Goal: Task Accomplishment & Management: Use online tool/utility

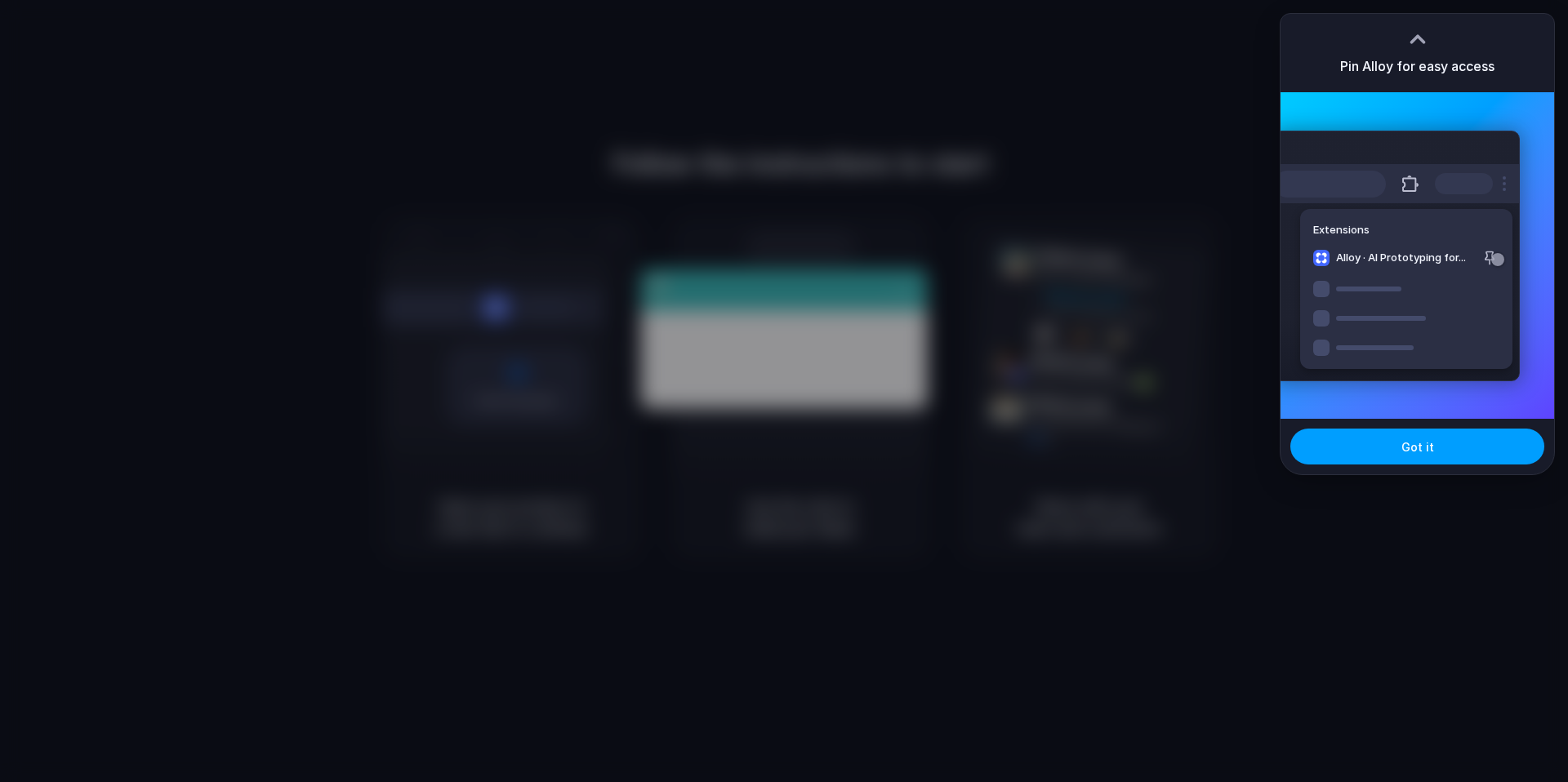
click at [1413, 431] on button "Got it" at bounding box center [1417, 446] width 254 height 36
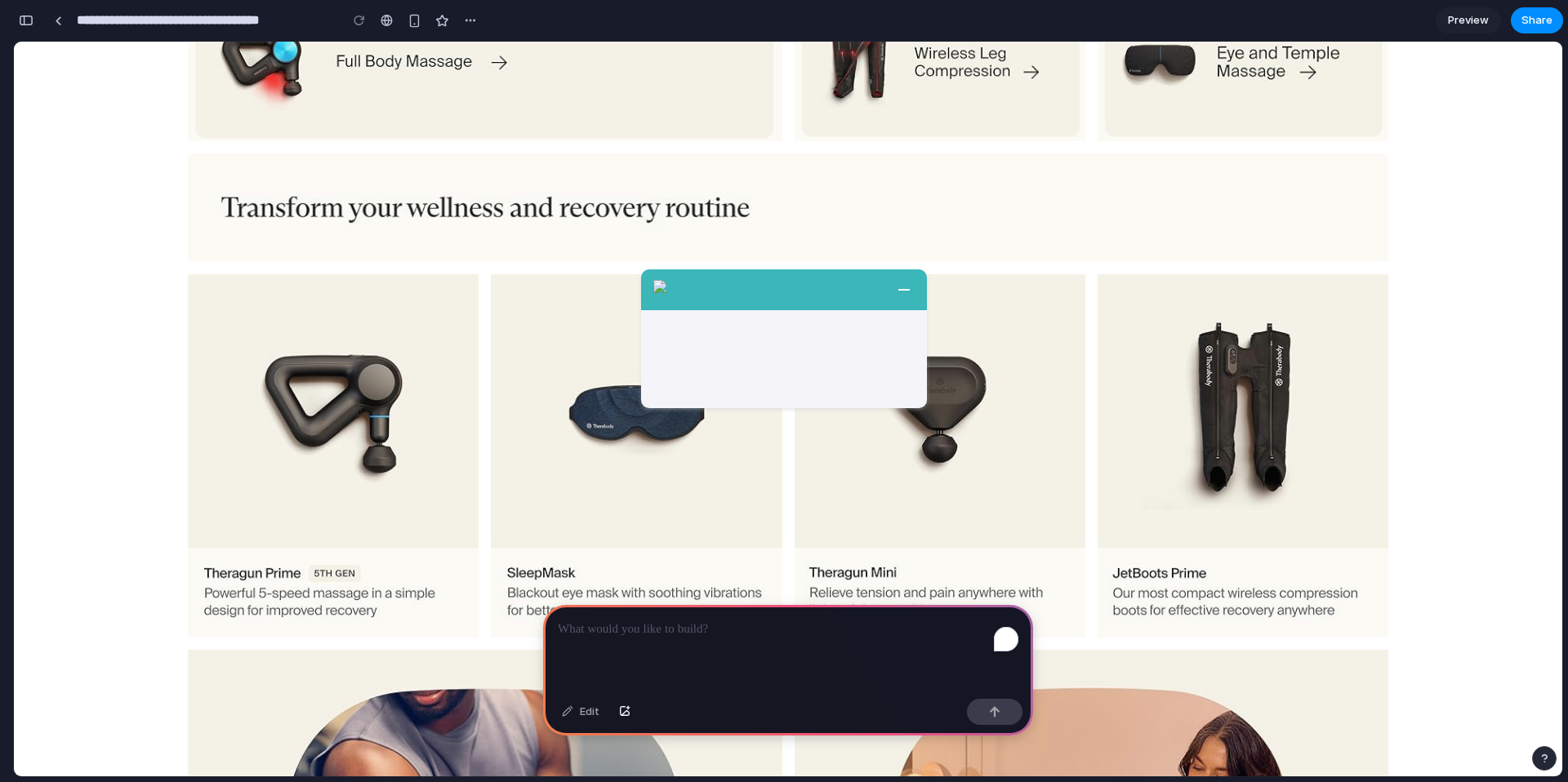
scroll to position [2857, 0]
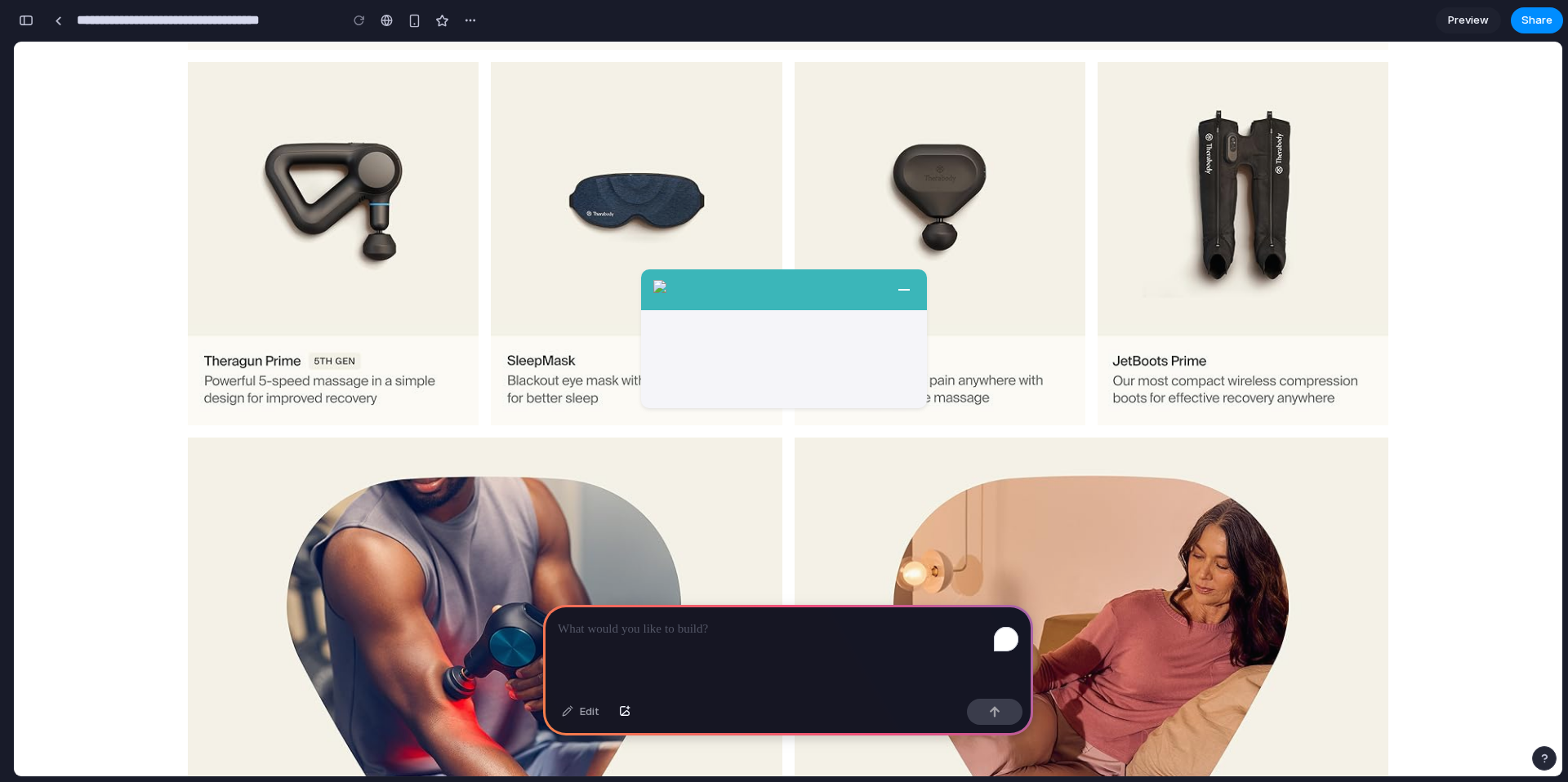
click at [1202, 157] on link "Shop this product" at bounding box center [1243, 243] width 290 height 363
click at [1147, 373] on link "Shop this product" at bounding box center [1243, 243] width 290 height 363
click at [1305, 260] on link "Shop this product" at bounding box center [1243, 243] width 290 height 363
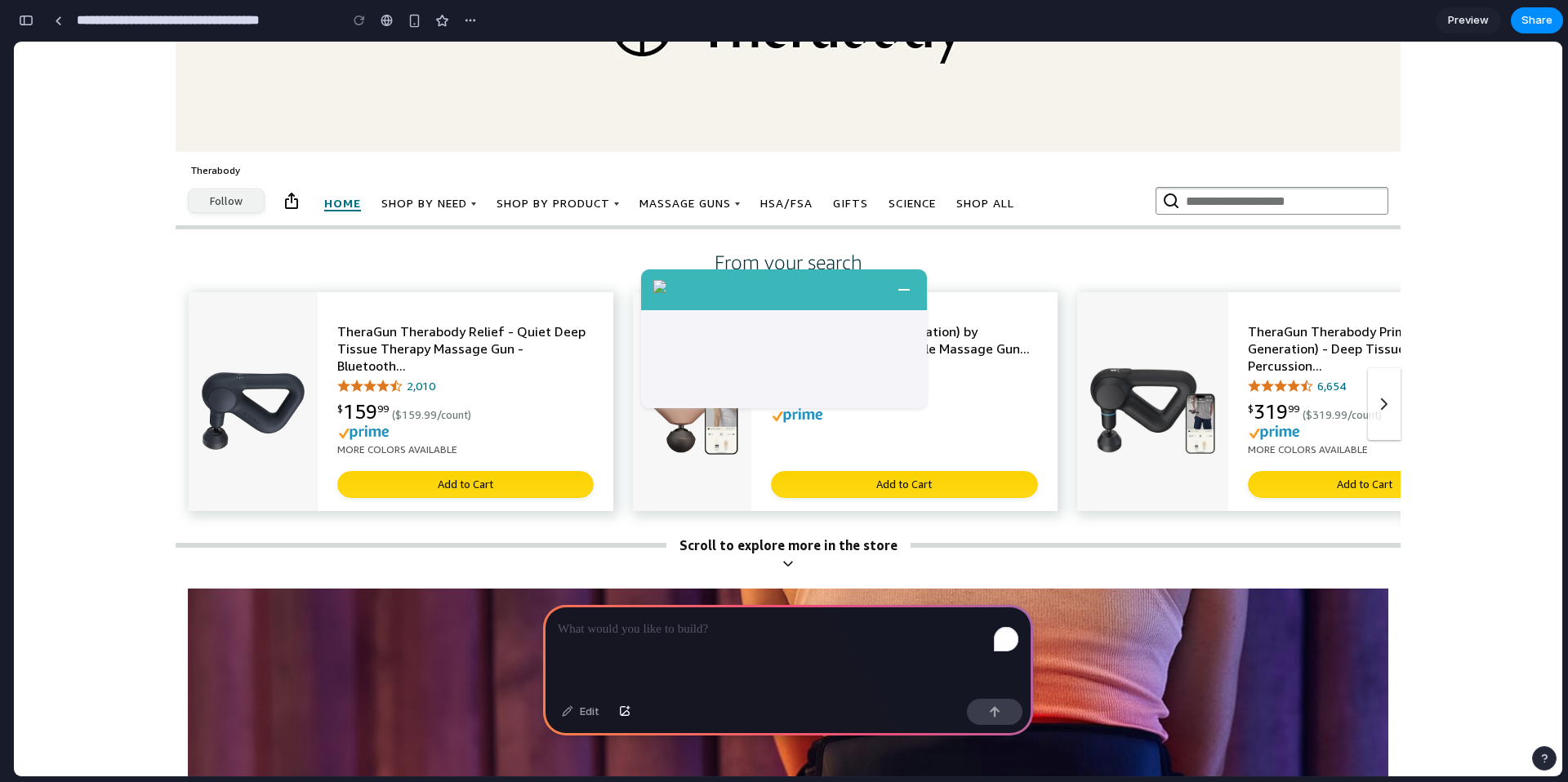
scroll to position [0, 0]
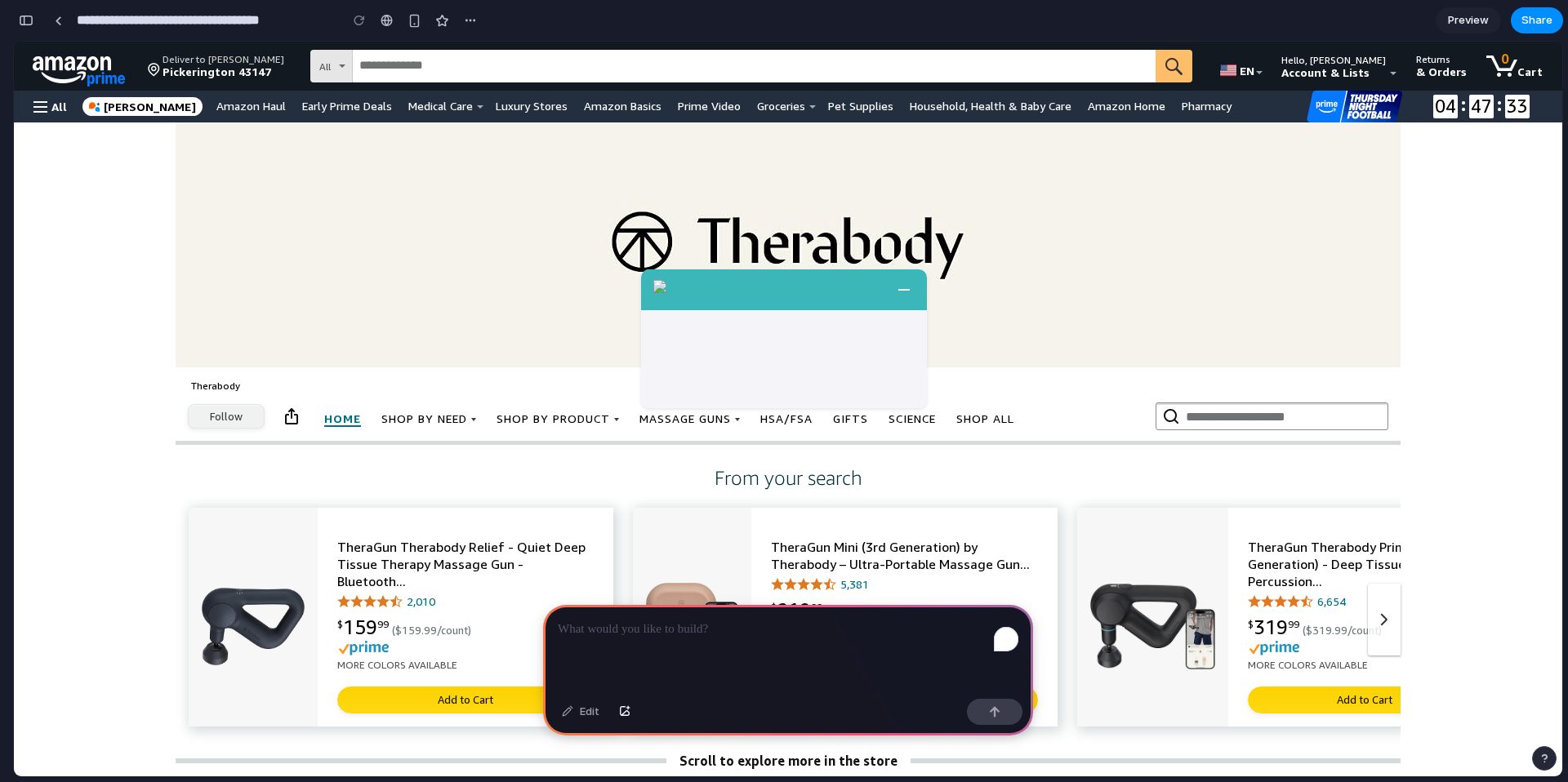
click at [30, 13] on button "button" at bounding box center [26, 20] width 26 height 26
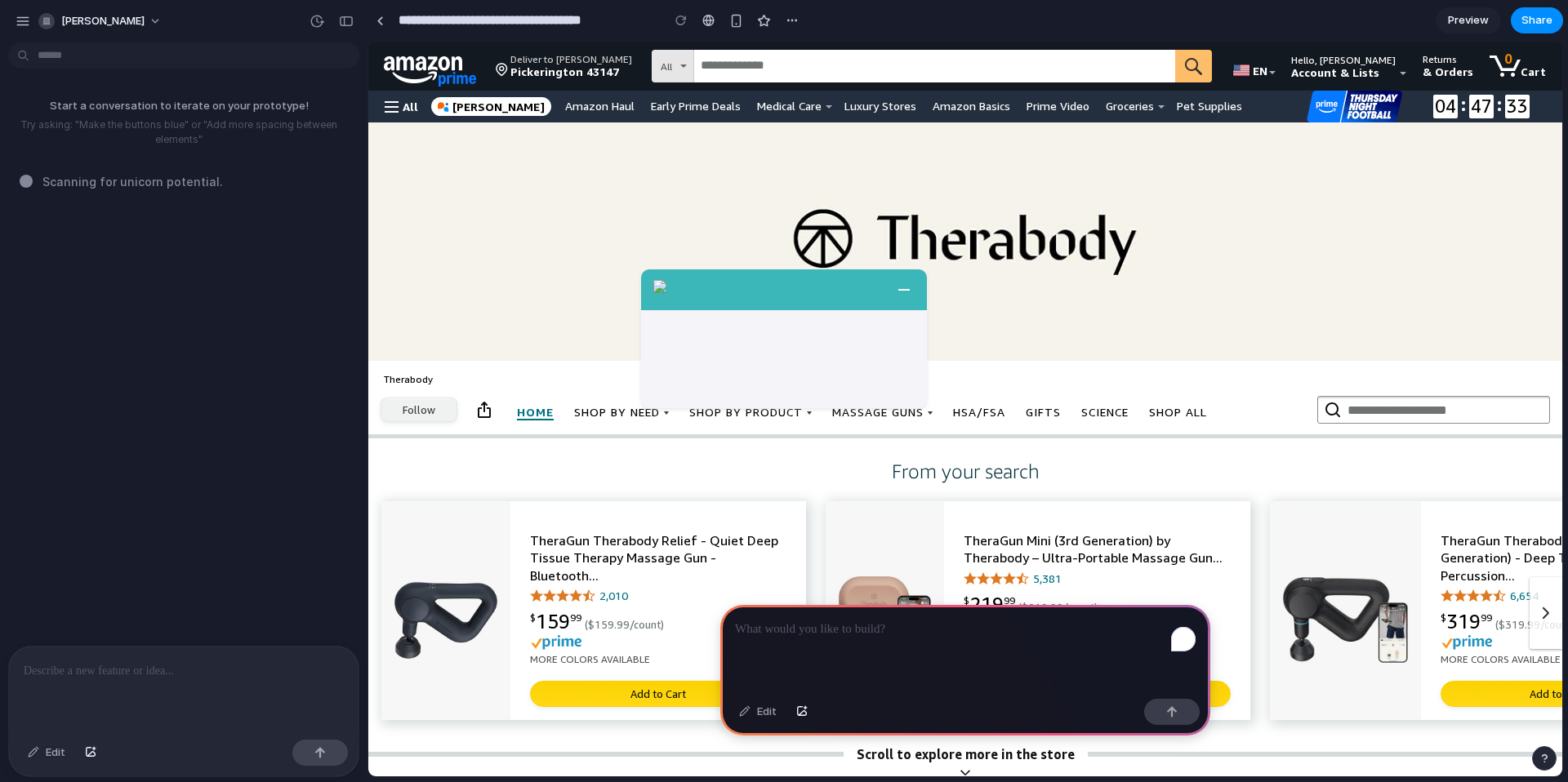
click at [936, 650] on div "To enrich screen reader interactions, please activate Accessibility in Grammarl…" at bounding box center [965, 649] width 490 height 87
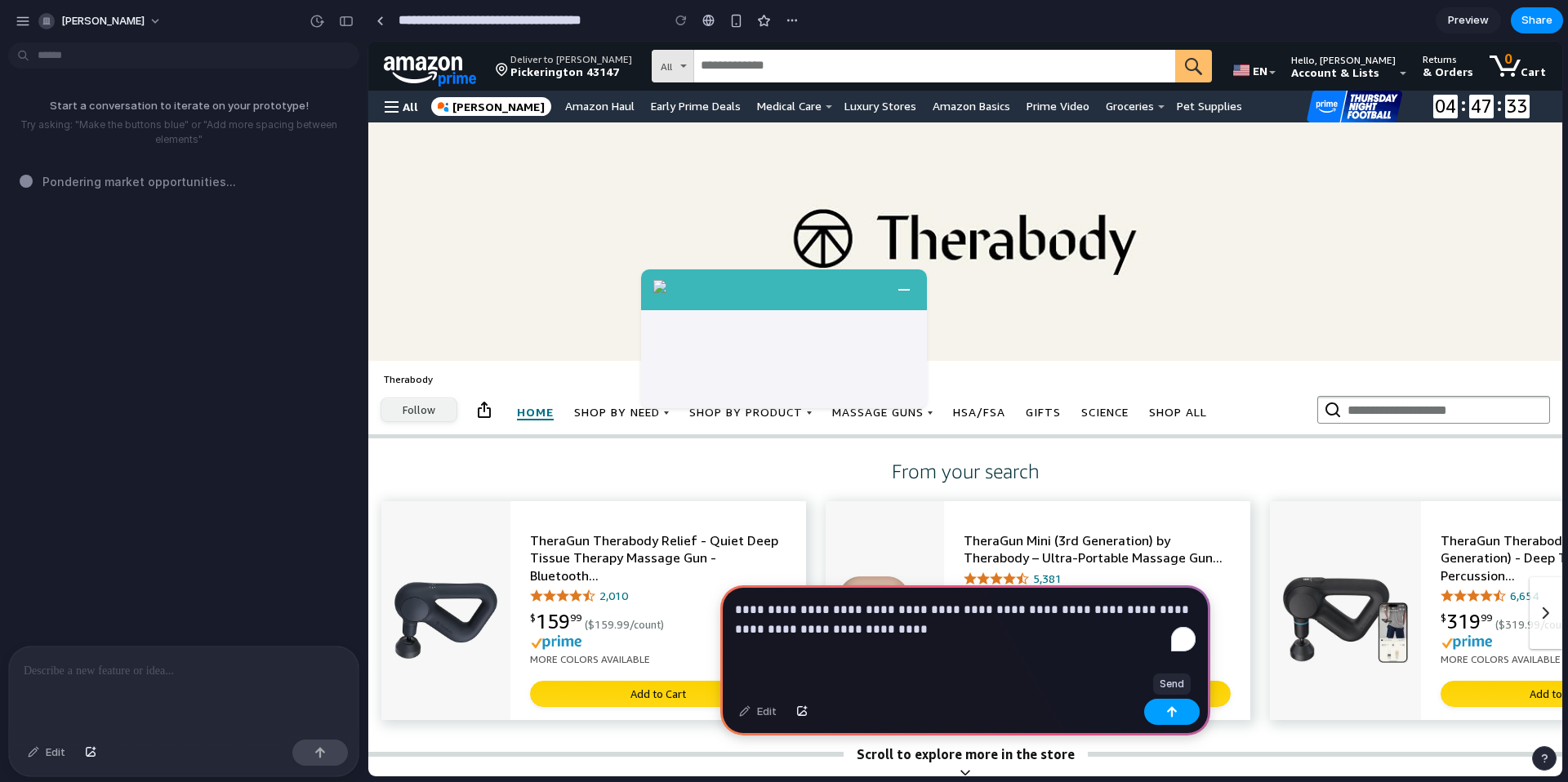
click at [1176, 715] on div "button" at bounding box center [1172, 712] width 12 height 12
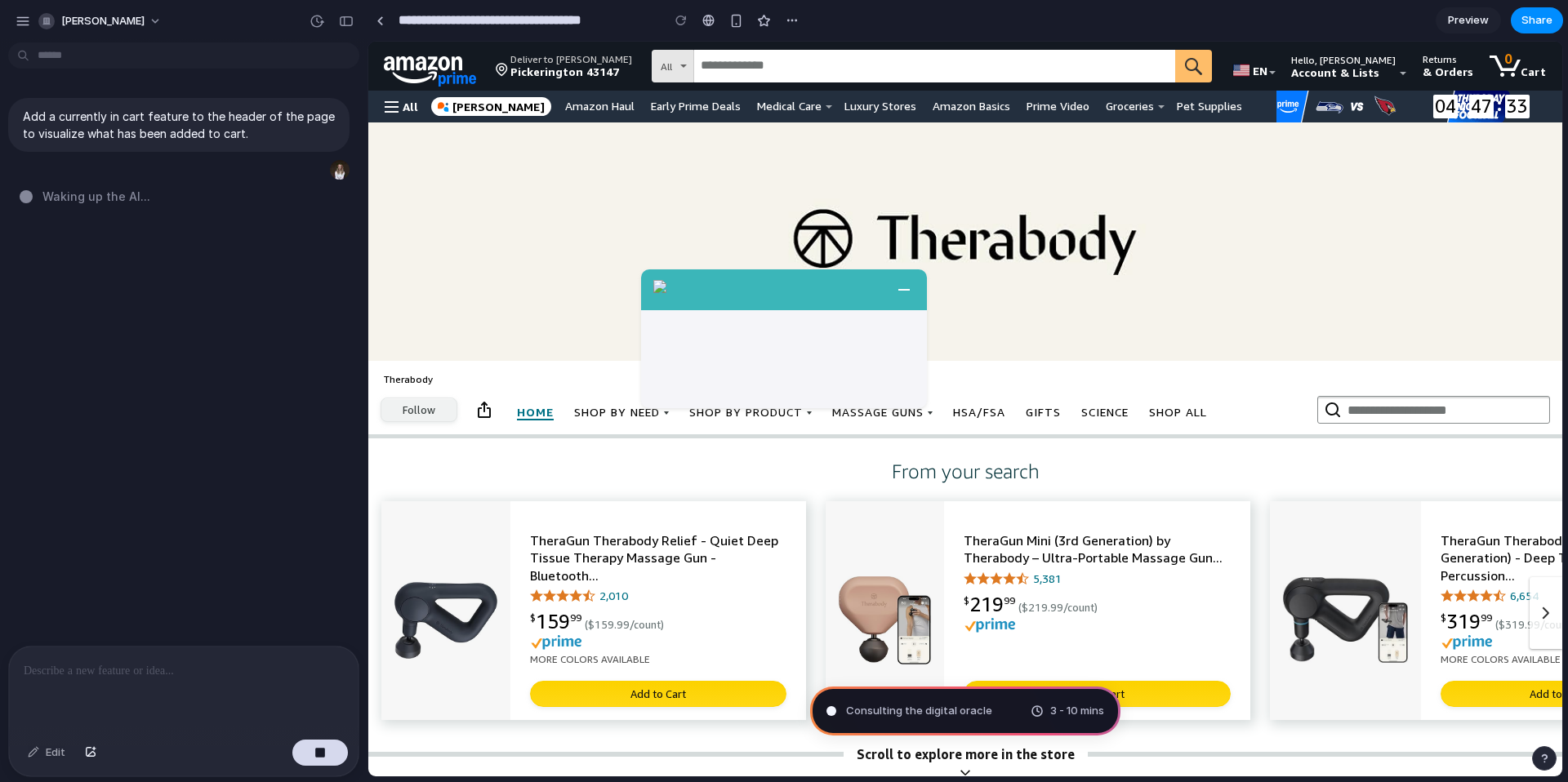
click at [922, 708] on span "Consulting the digital oracle" at bounding box center [918, 711] width 146 height 17
click at [140, 197] on span "Waking up the AI ..." at bounding box center [96, 195] width 108 height 17
click at [339, 22] on div "button" at bounding box center [345, 22] width 15 height 12
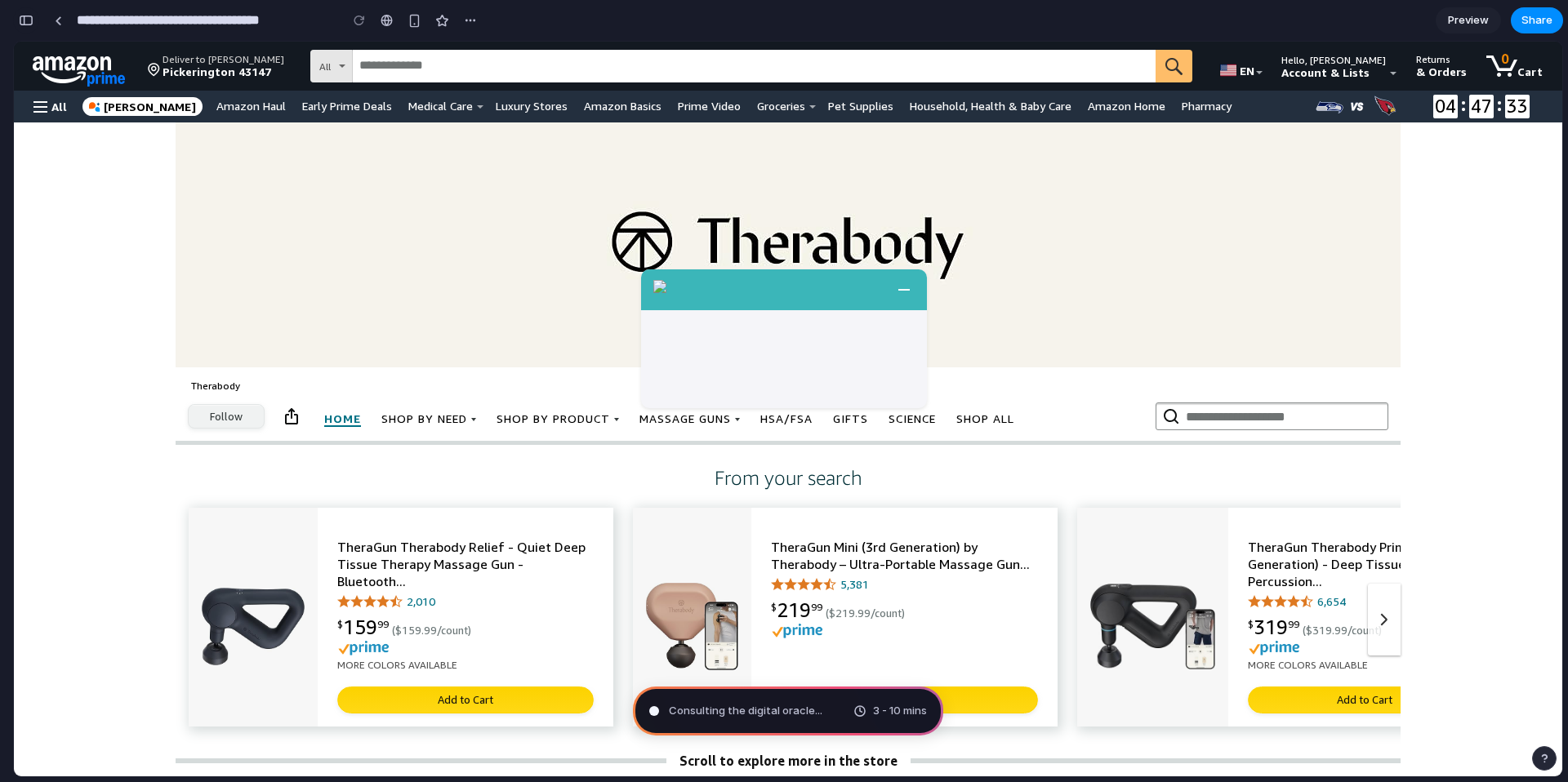
click at [24, 10] on button "button" at bounding box center [26, 20] width 26 height 26
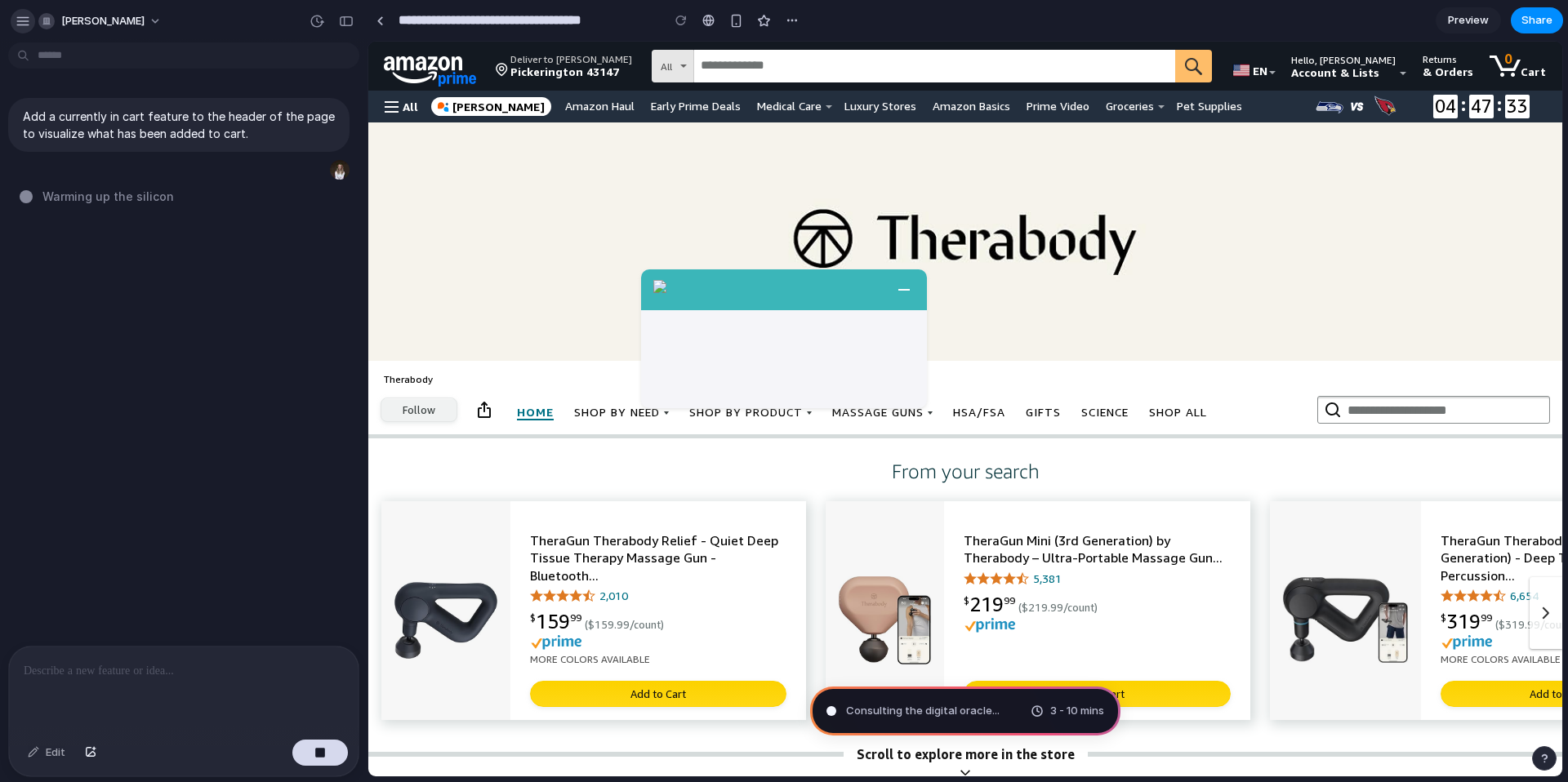
click at [23, 16] on div "button" at bounding box center [23, 21] width 15 height 15
type input "**********"
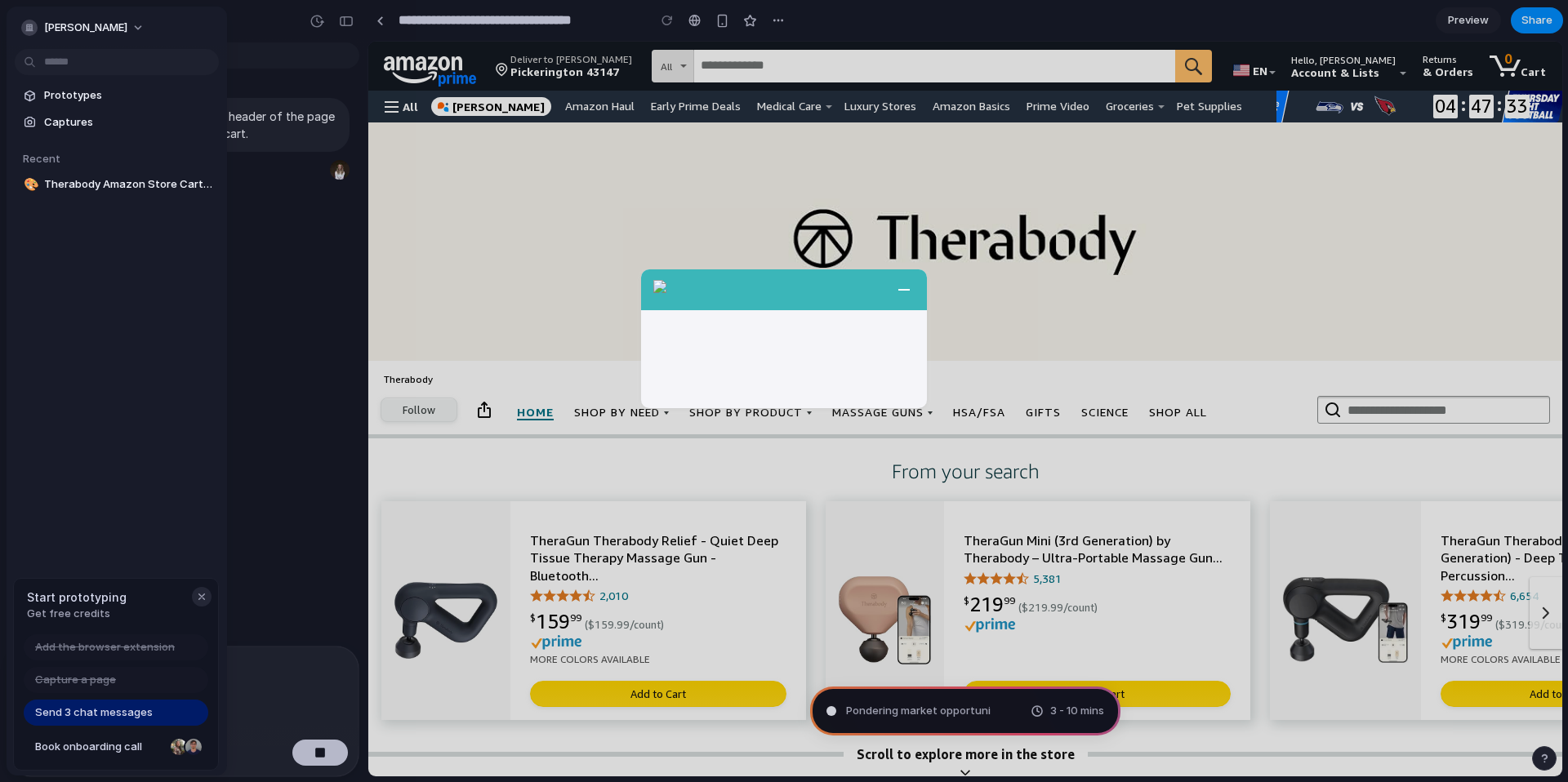
click at [202, 592] on div "button" at bounding box center [201, 597] width 13 height 13
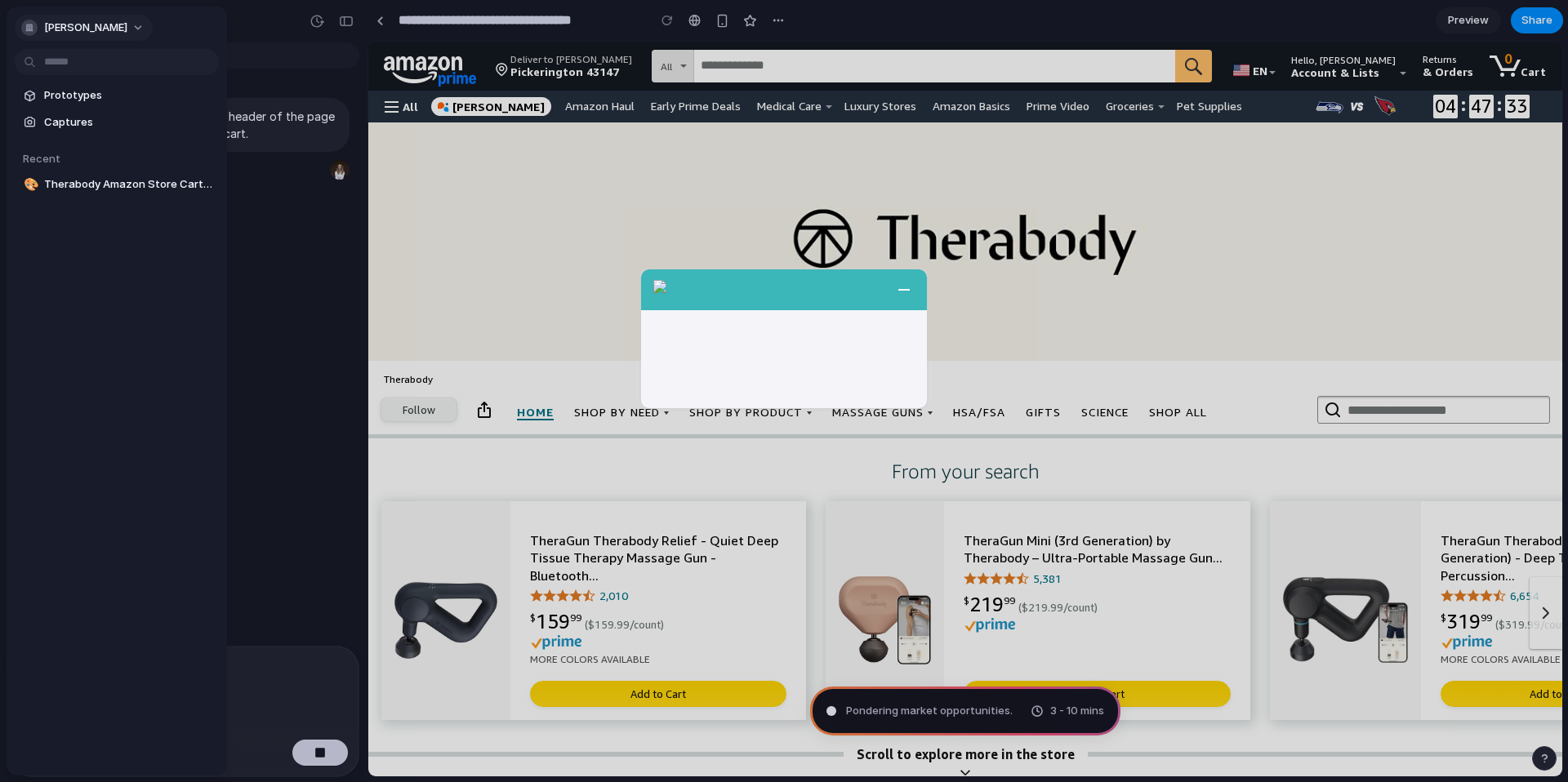
click at [95, 29] on span "[PERSON_NAME]" at bounding box center [85, 27] width 83 height 17
click at [306, 322] on div "Settings Invite members Change theme Sign out" at bounding box center [784, 391] width 1568 height 782
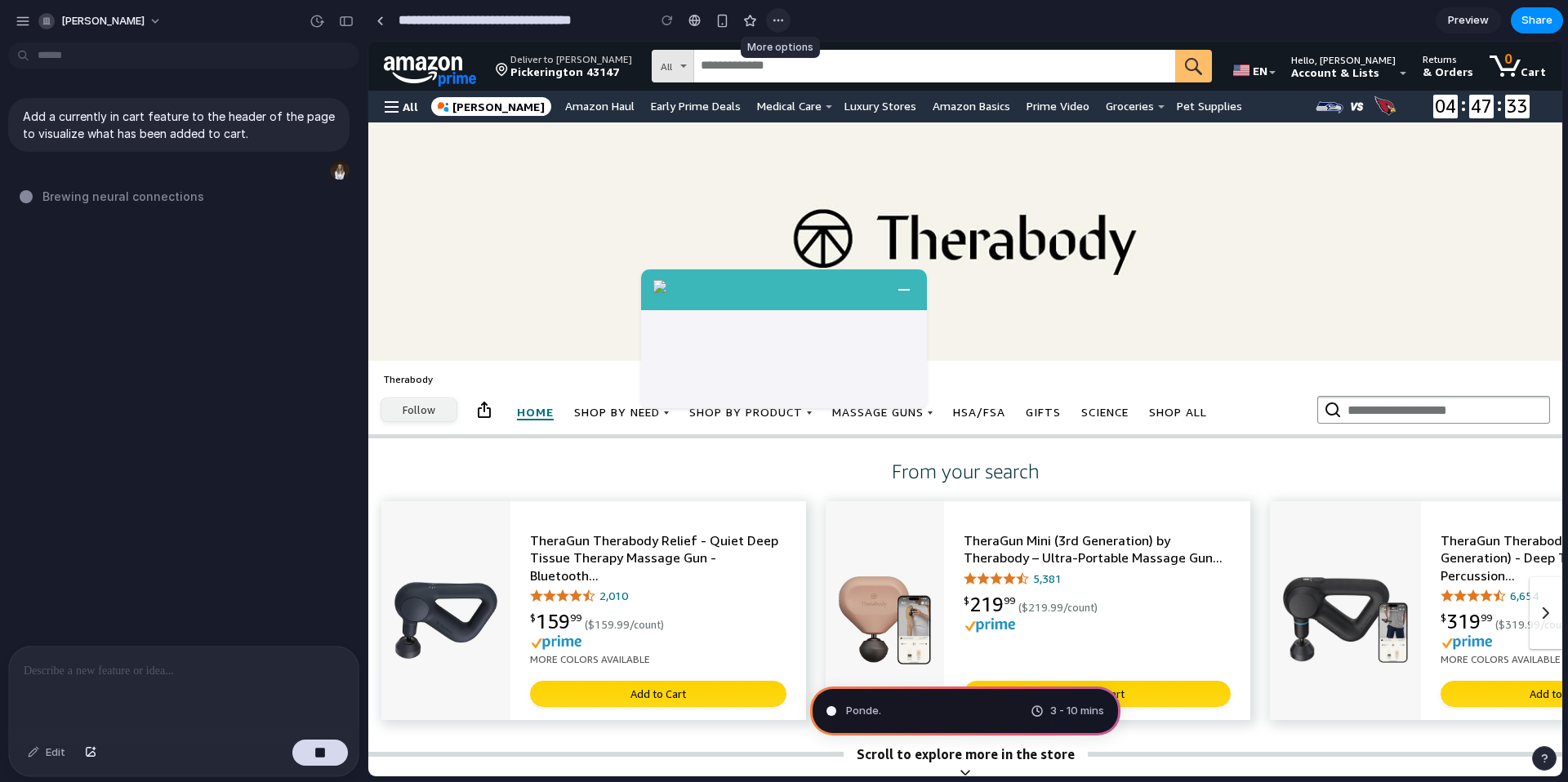
click at [775, 20] on div "button" at bounding box center [777, 20] width 13 height 13
click at [753, 22] on div "Duplicate Delete" at bounding box center [784, 391] width 1568 height 782
click at [723, 19] on div "button" at bounding box center [722, 21] width 14 height 14
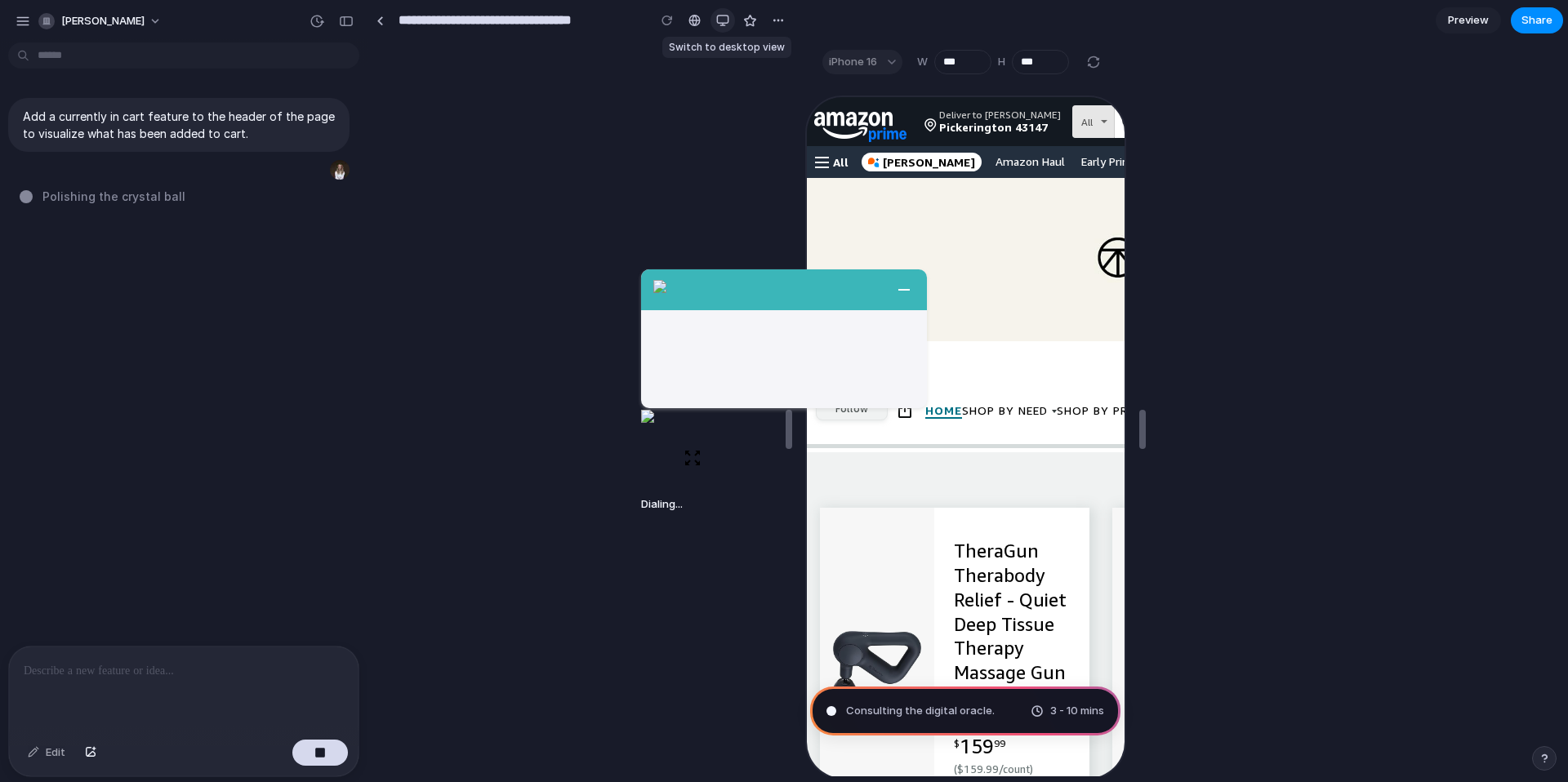
click at [725, 17] on div "button" at bounding box center [722, 20] width 13 height 13
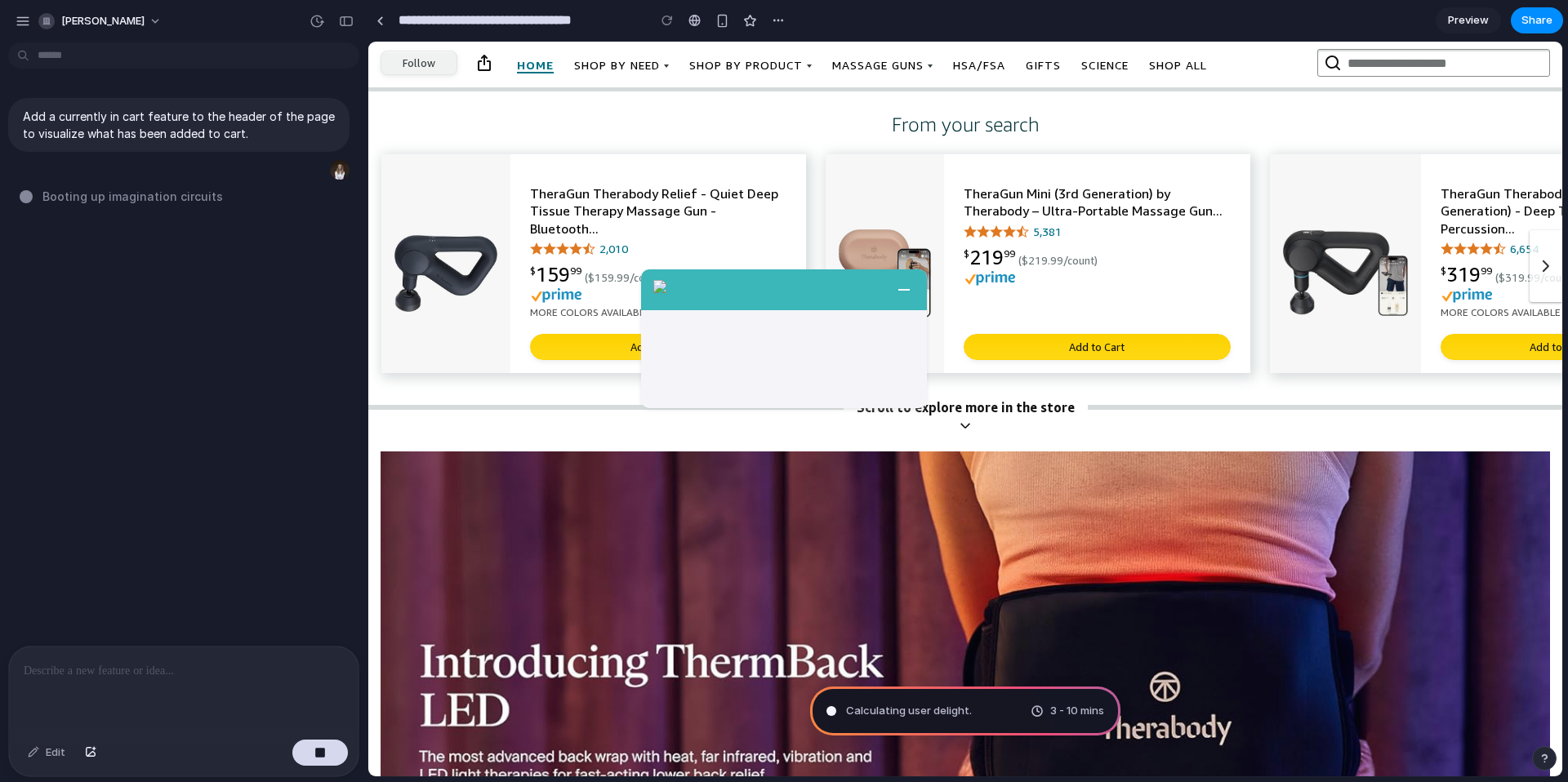
scroll to position [359, 0]
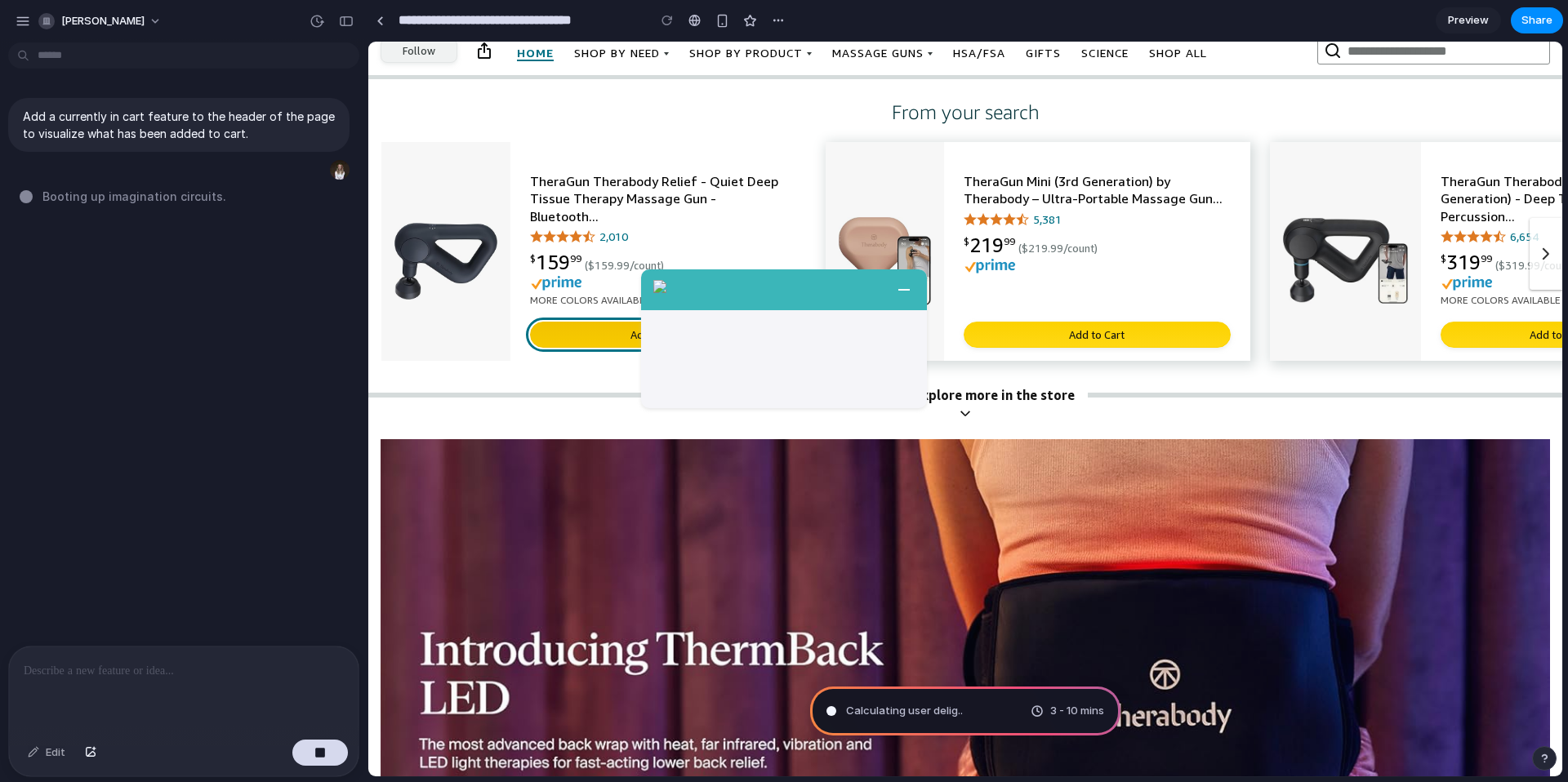
click at [645, 331] on button "Add to Cart" at bounding box center [657, 335] width 256 height 26
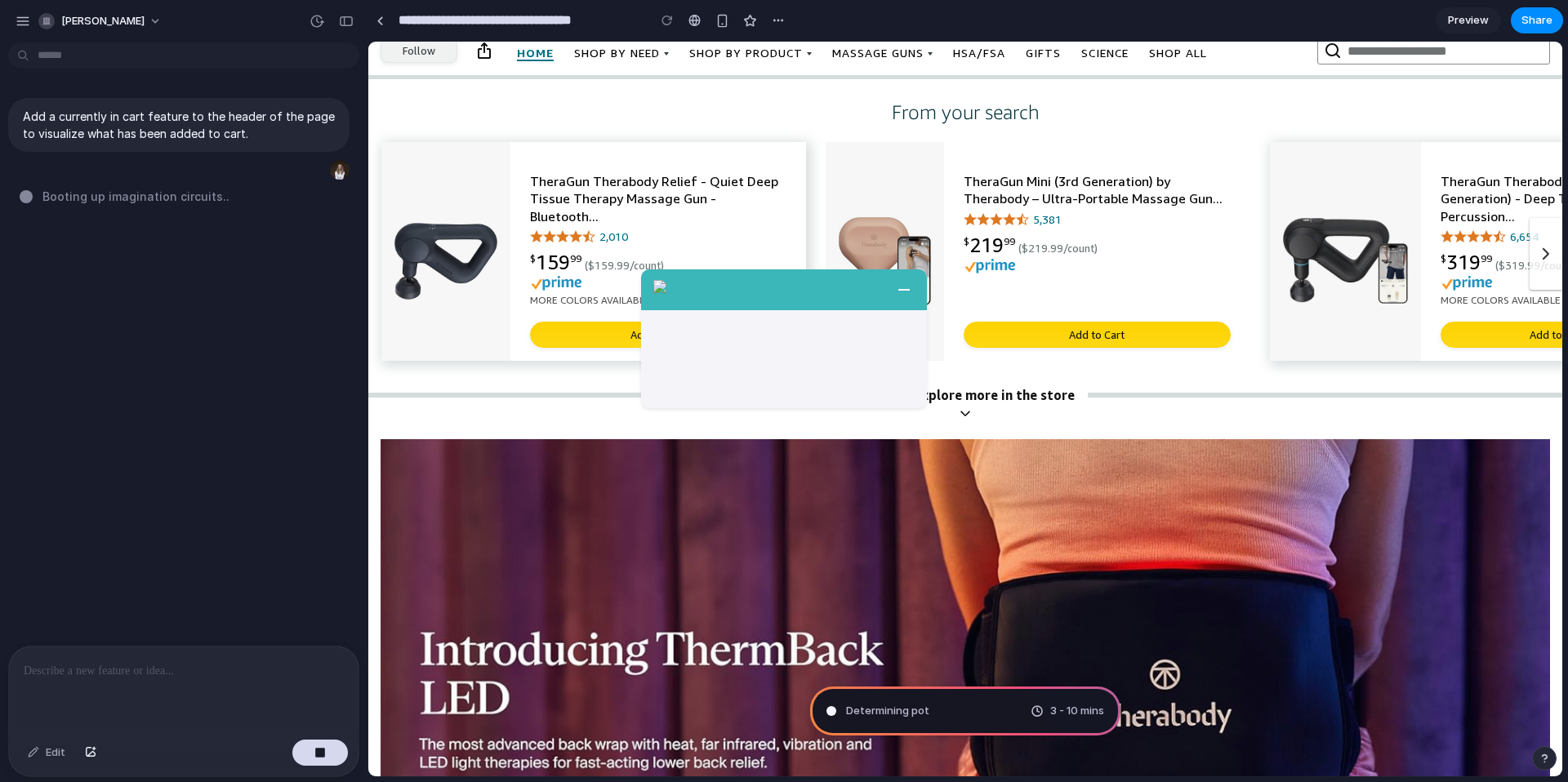
click at [1085, 215] on link "view product" at bounding box center [1037, 251] width 425 height 219
click at [1474, 236] on link "view product" at bounding box center [1482, 251] width 425 height 219
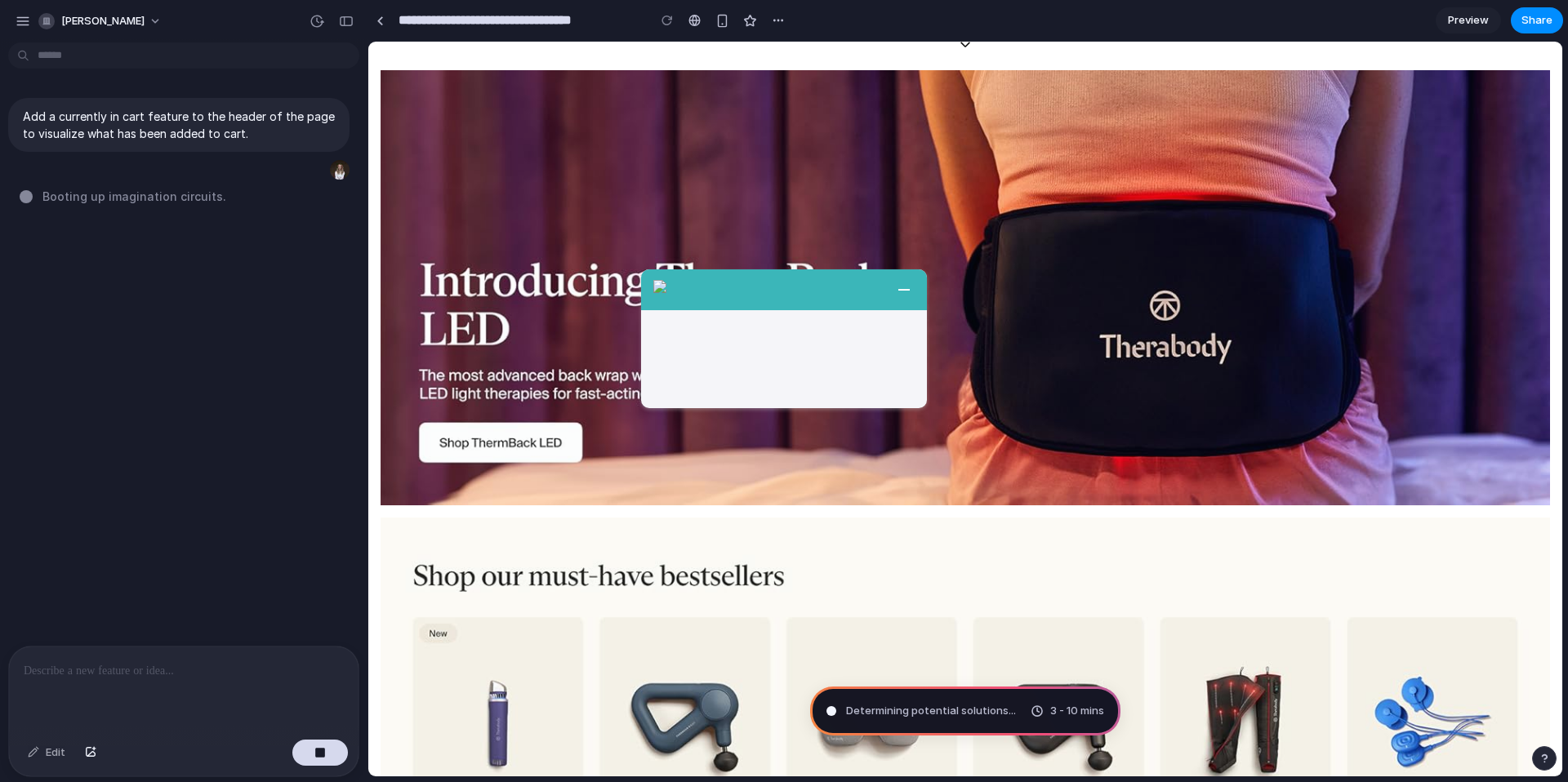
scroll to position [730, 0]
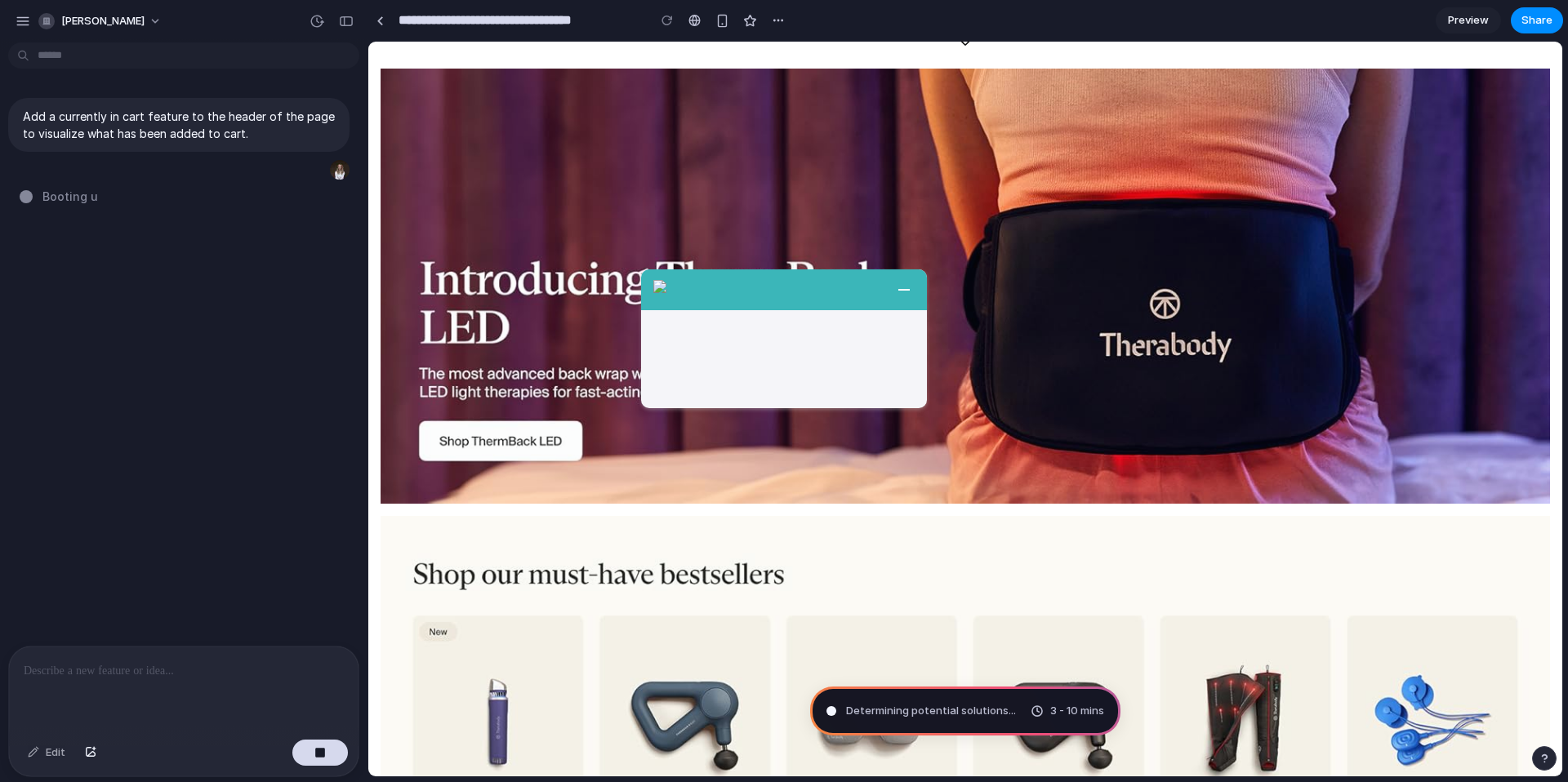
click at [555, 440] on link "Shop this product" at bounding box center [966, 287] width 1170 height 436
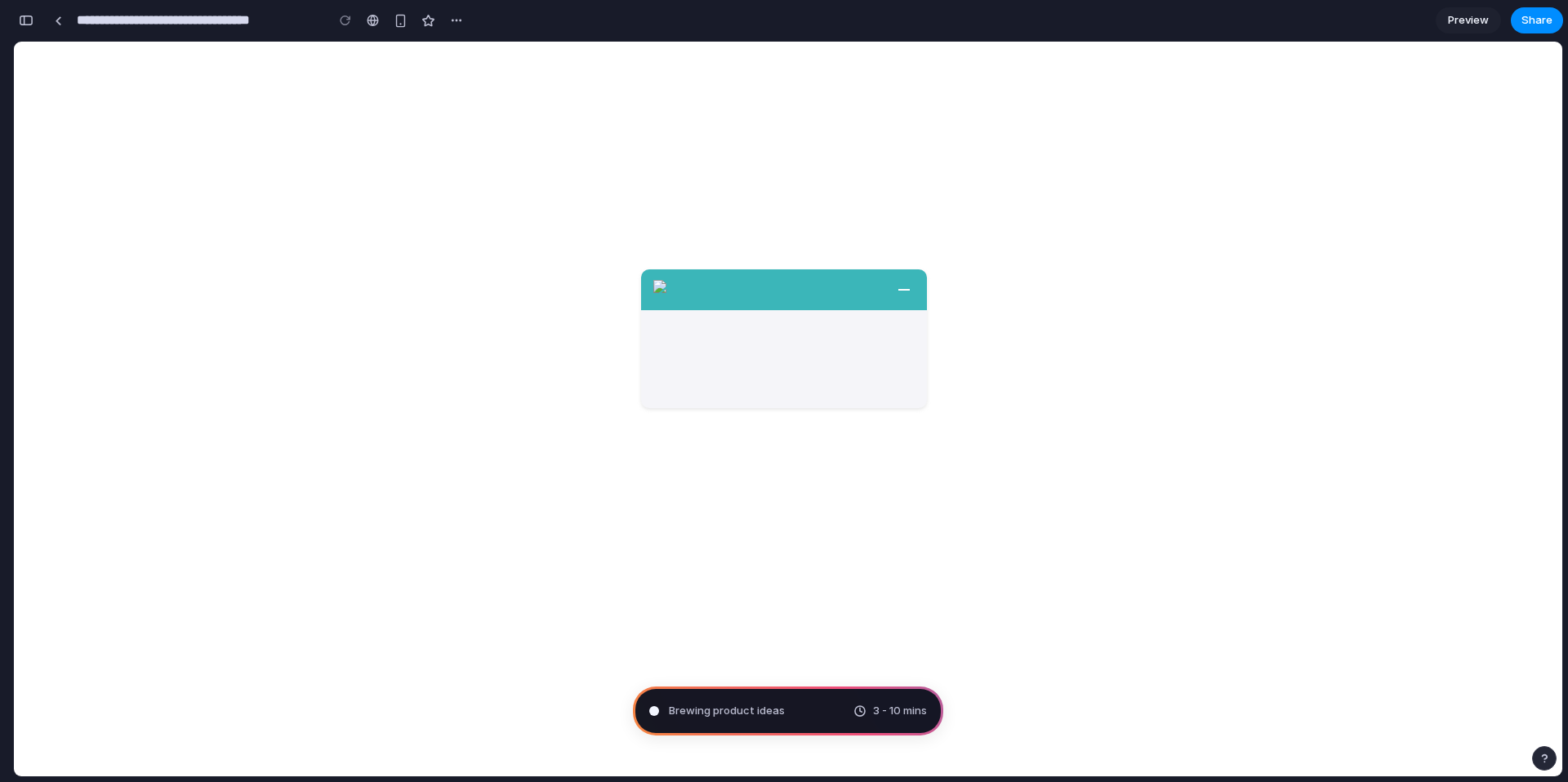
scroll to position [0, 0]
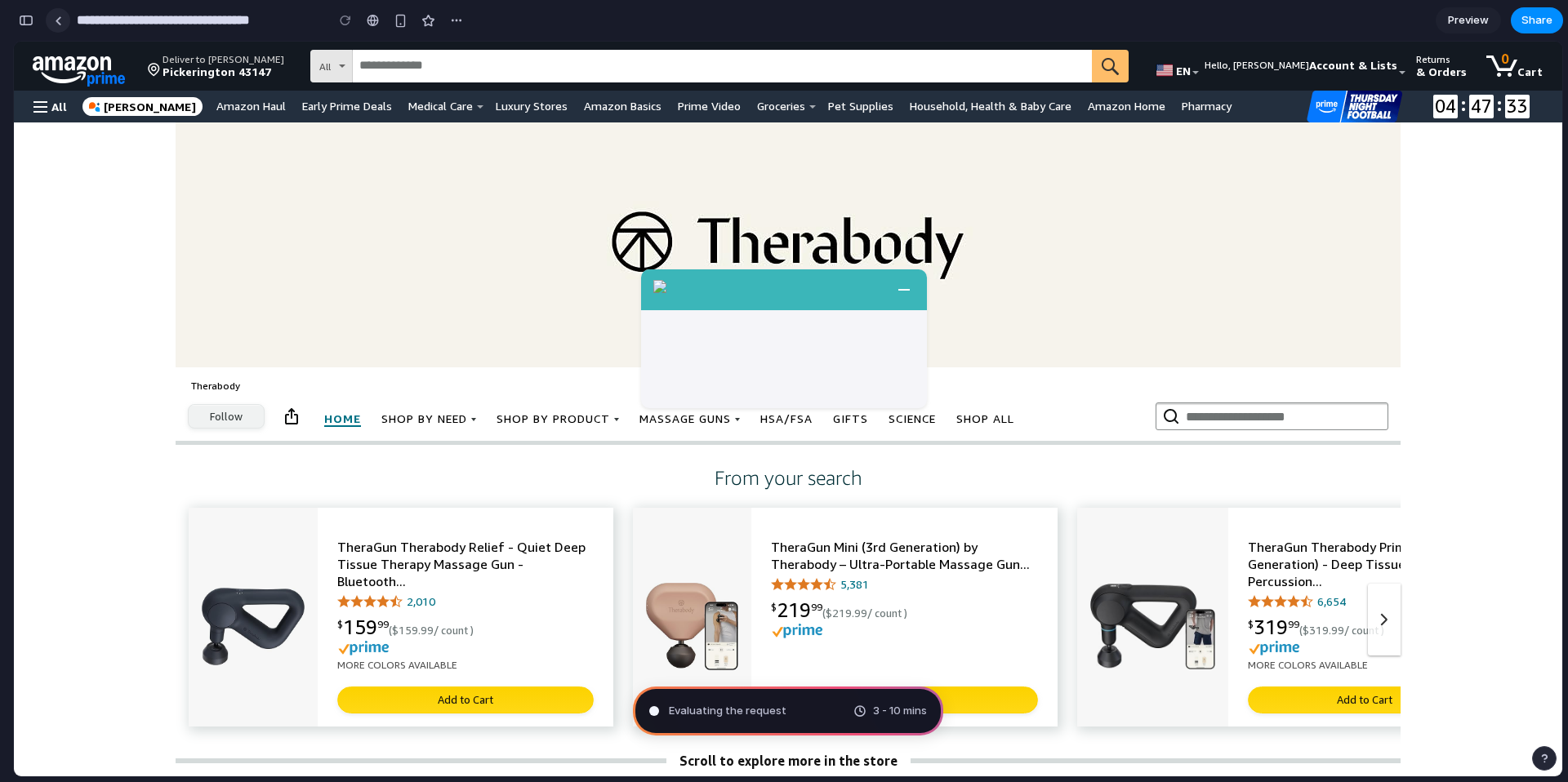
click at [52, 17] on link at bounding box center [58, 20] width 25 height 25
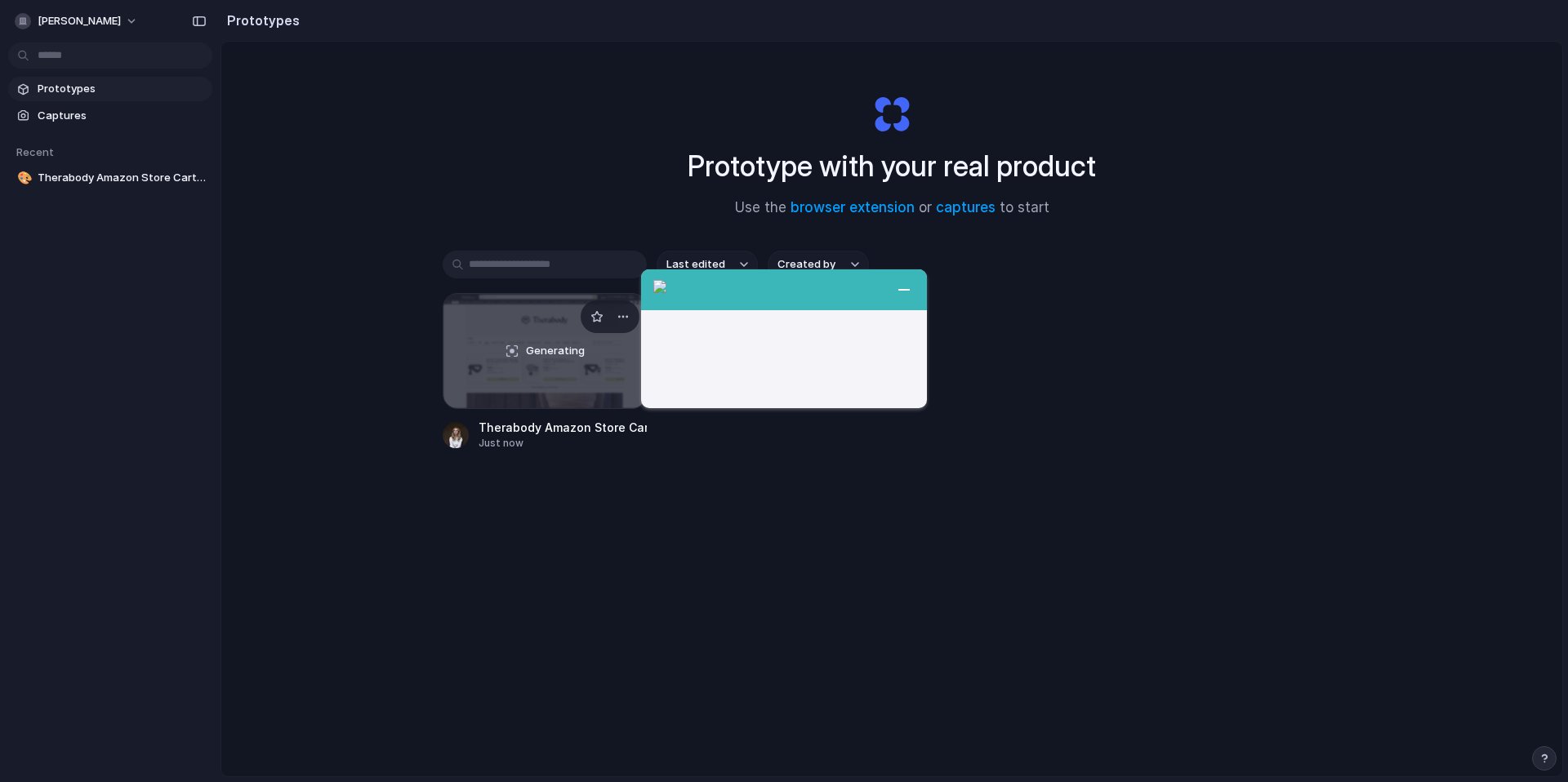
click at [563, 363] on div "Generating" at bounding box center [545, 351] width 202 height 115
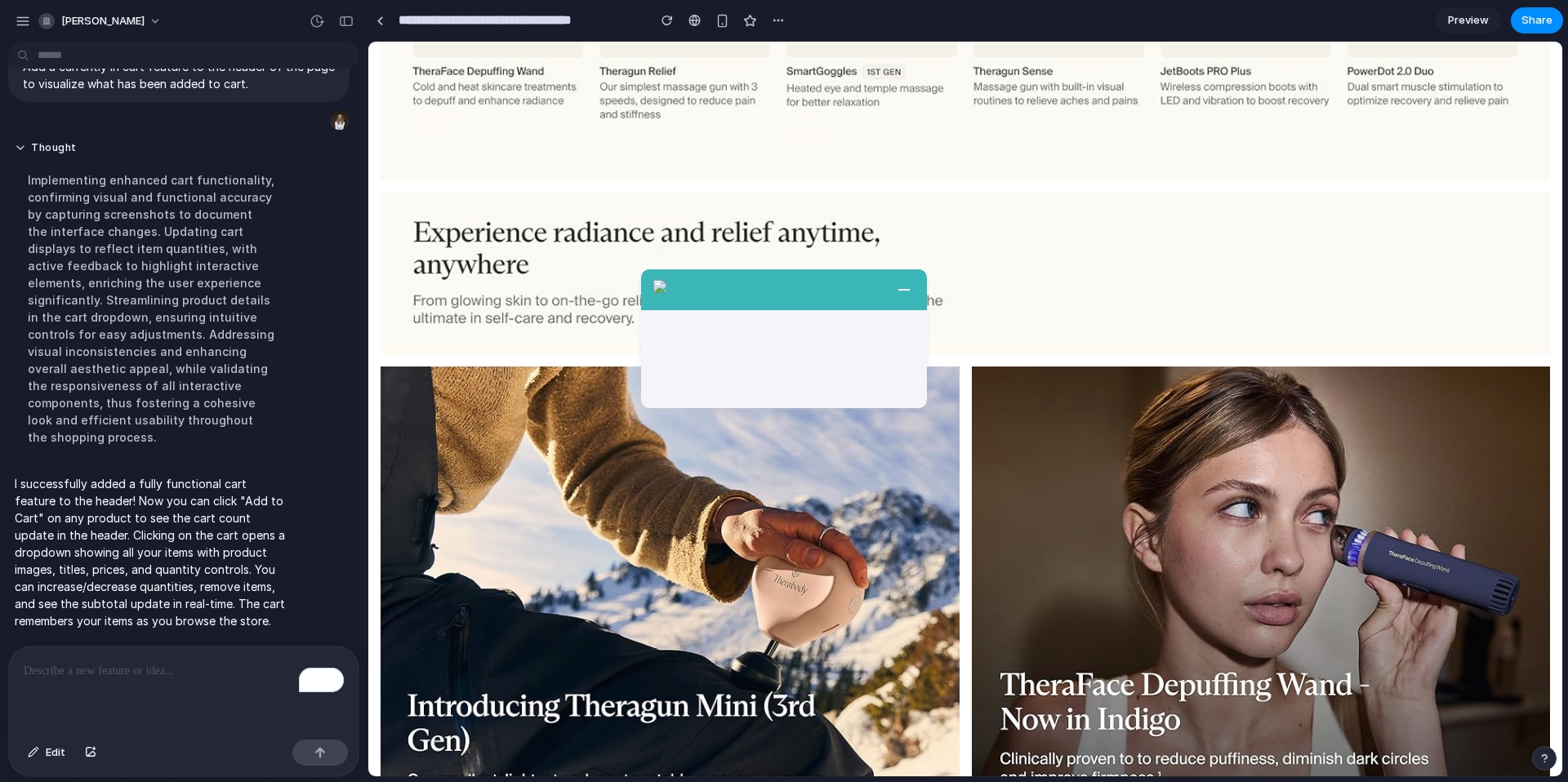
scroll to position [232, 0]
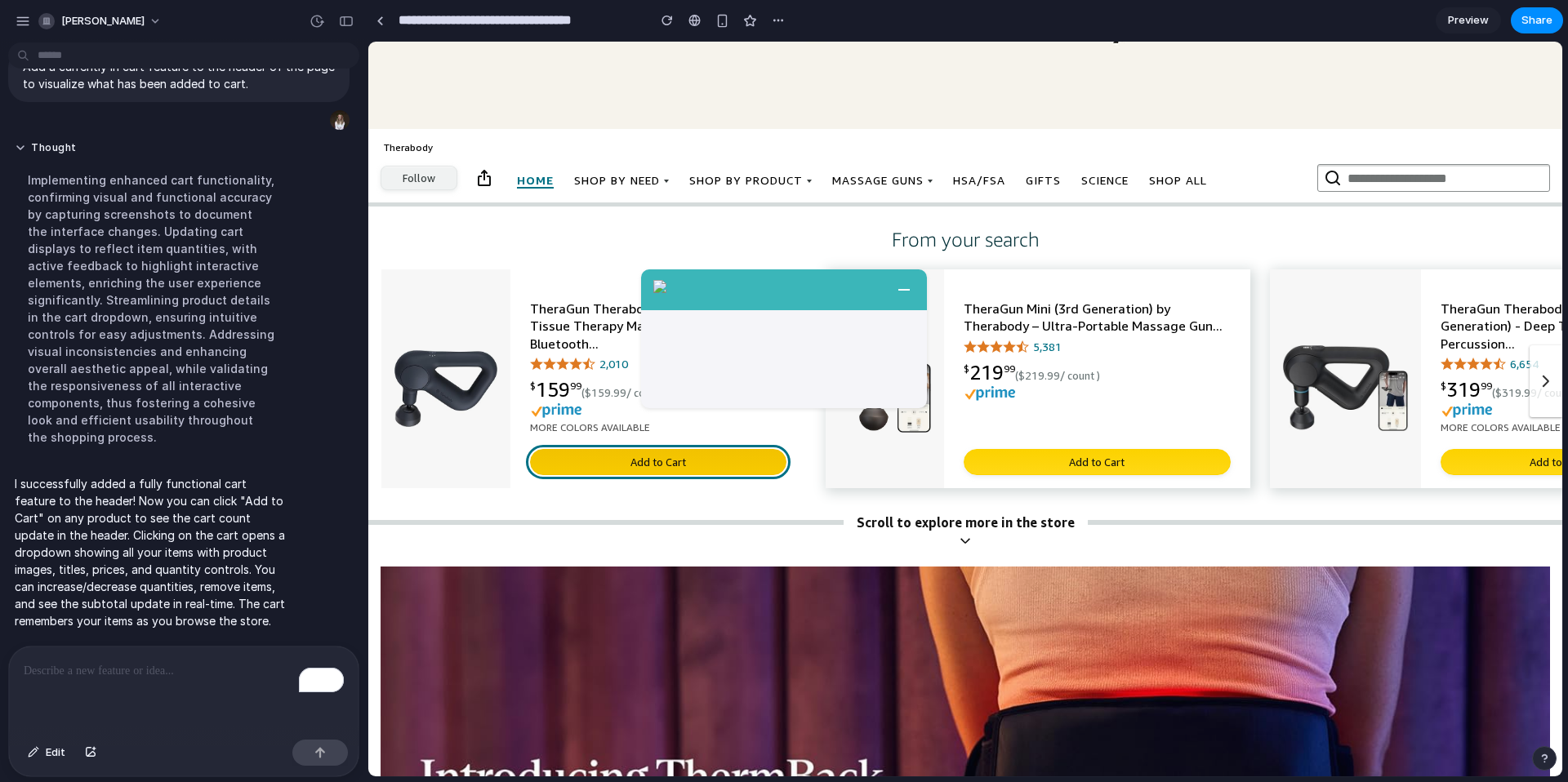
click at [684, 465] on button "Add to Cart" at bounding box center [657, 462] width 256 height 26
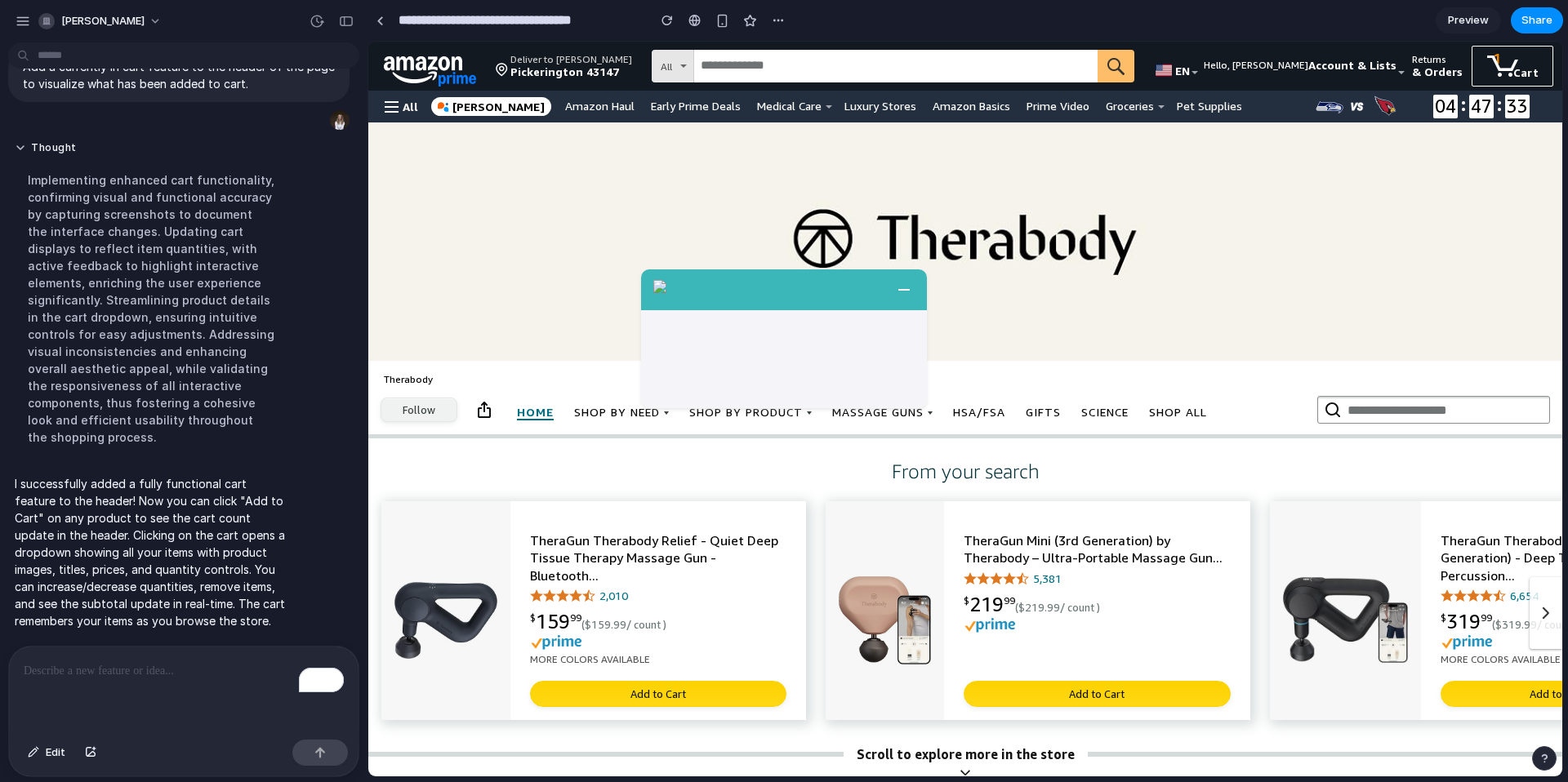
click at [1507, 56] on span at bounding box center [1503, 67] width 31 height 22
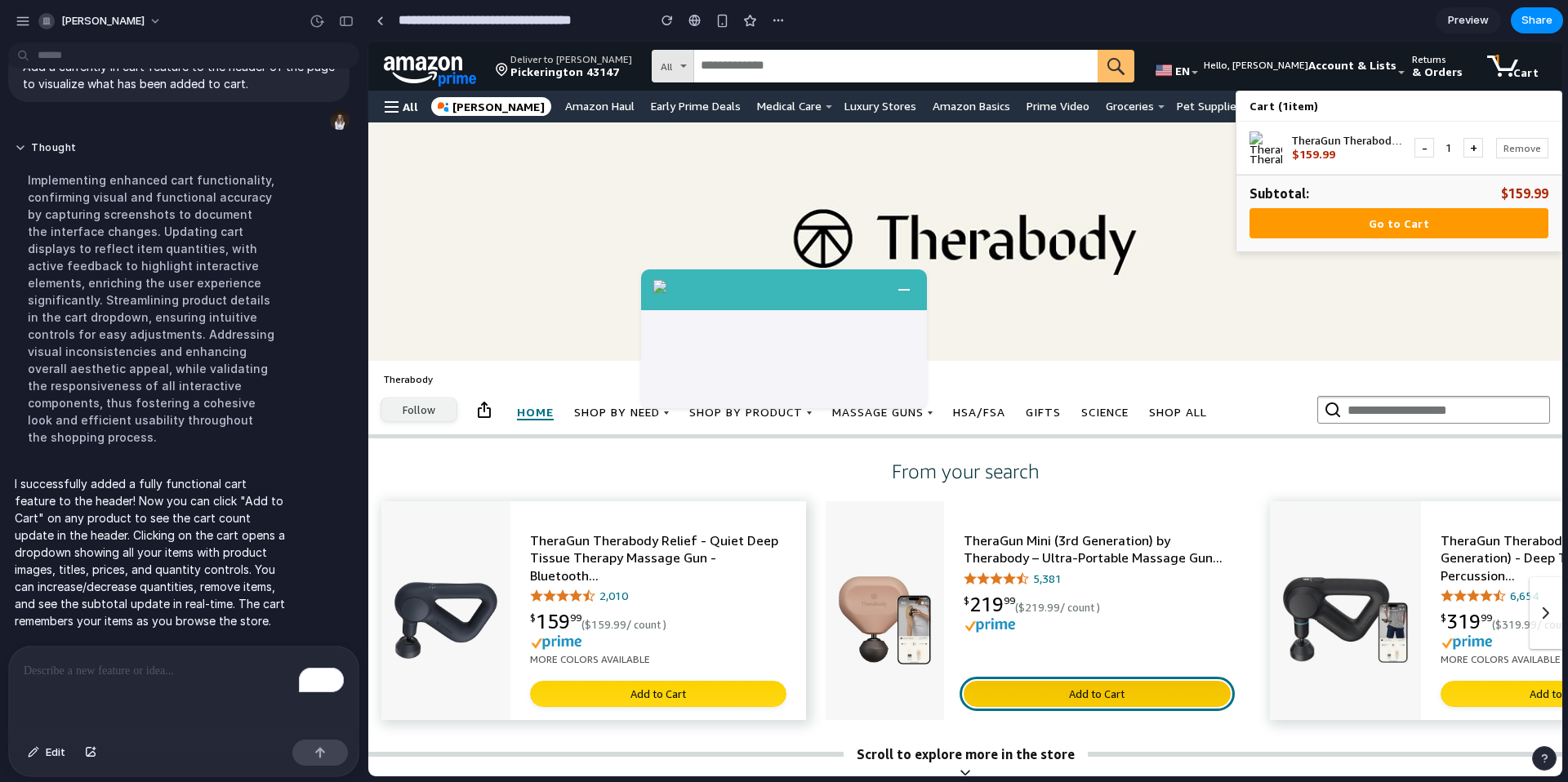
click at [1121, 694] on button "Add to Cart" at bounding box center [1097, 694] width 267 height 26
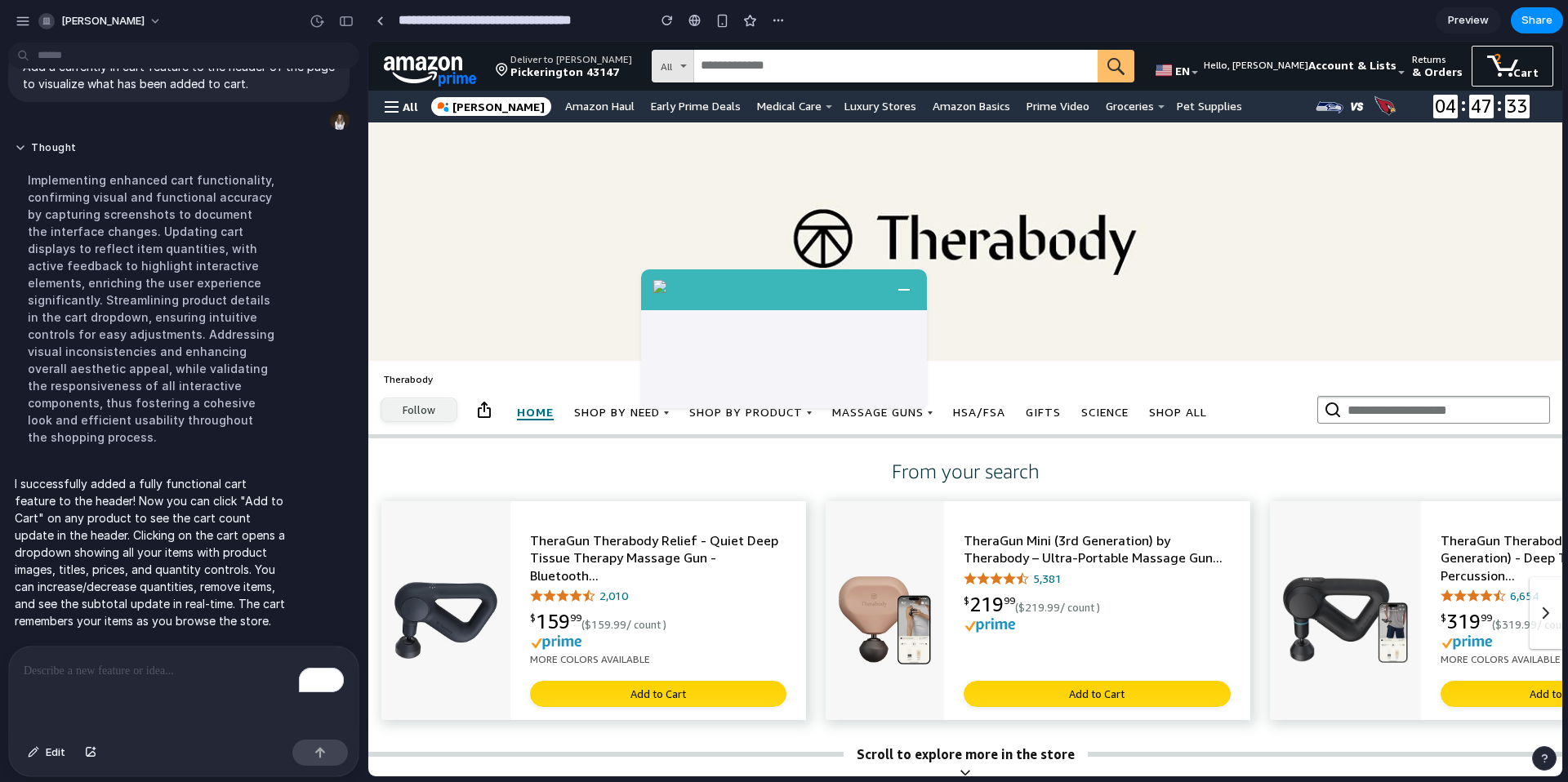
click at [1501, 57] on span at bounding box center [1503, 67] width 31 height 22
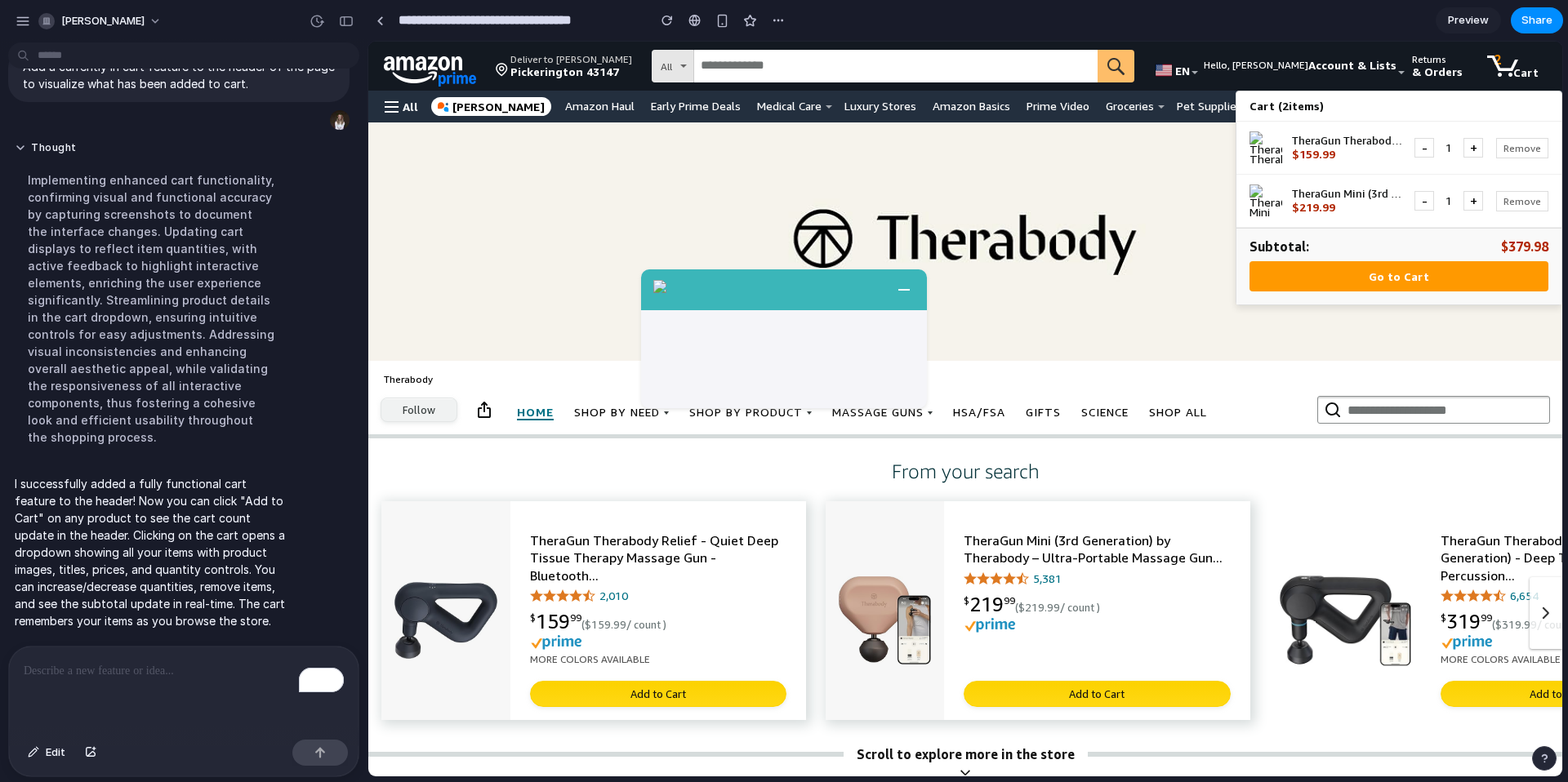
scroll to position [114, 0]
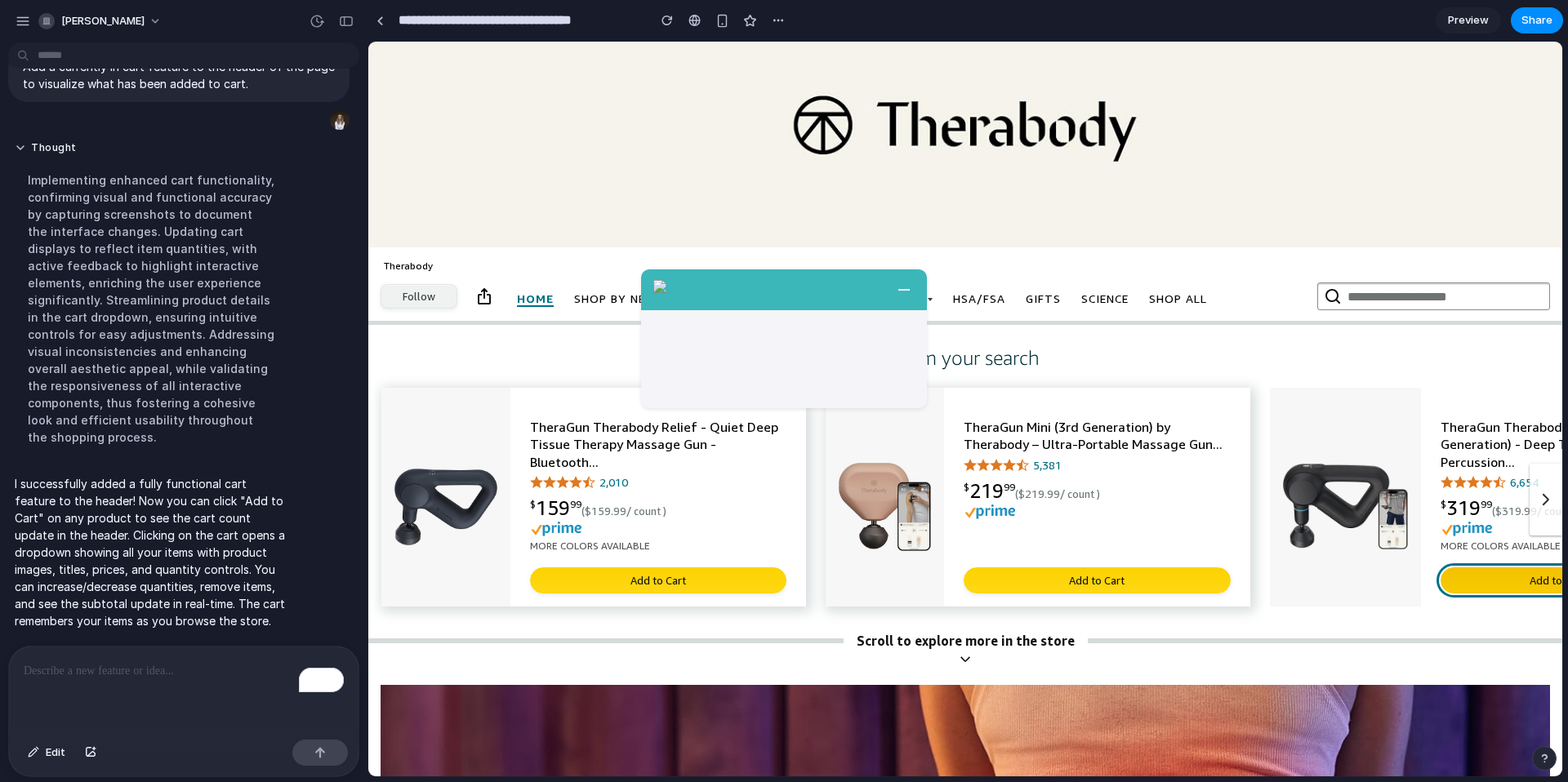
click at [1489, 568] on button "Add to Cart" at bounding box center [1557, 580] width 235 height 26
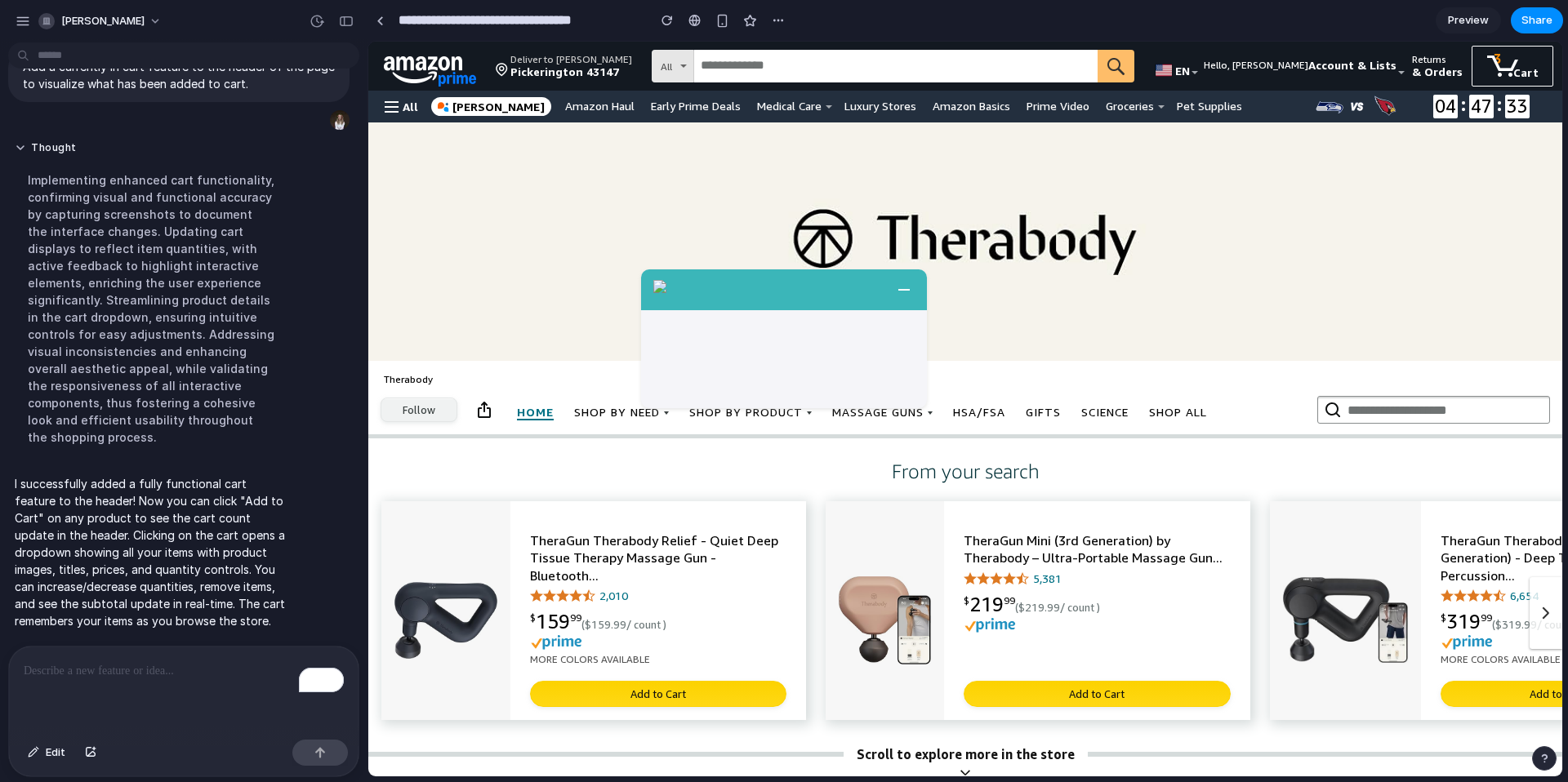
click at [1497, 49] on div "Cart" at bounding box center [1512, 65] width 67 height 35
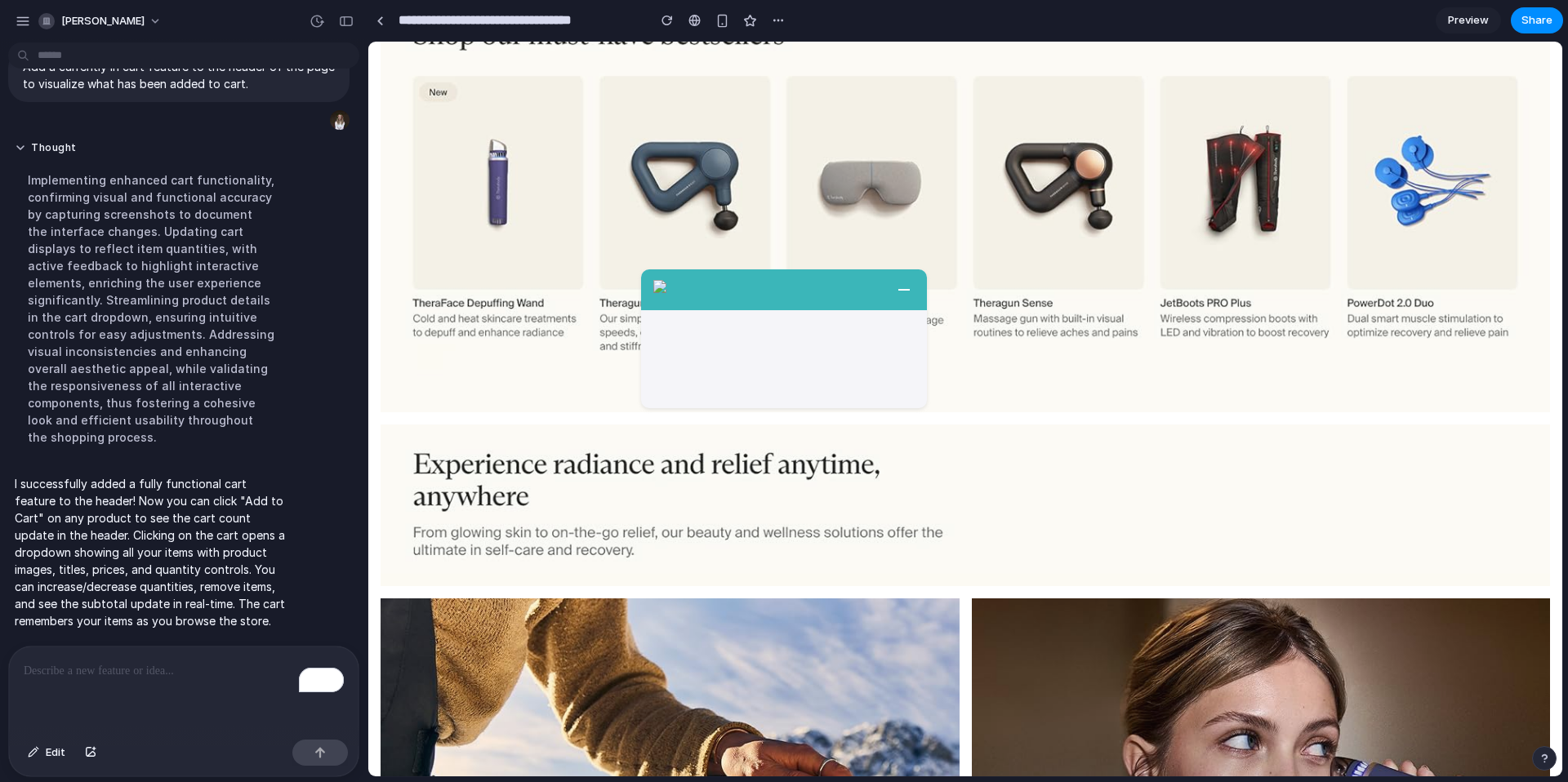
scroll to position [1220, 0]
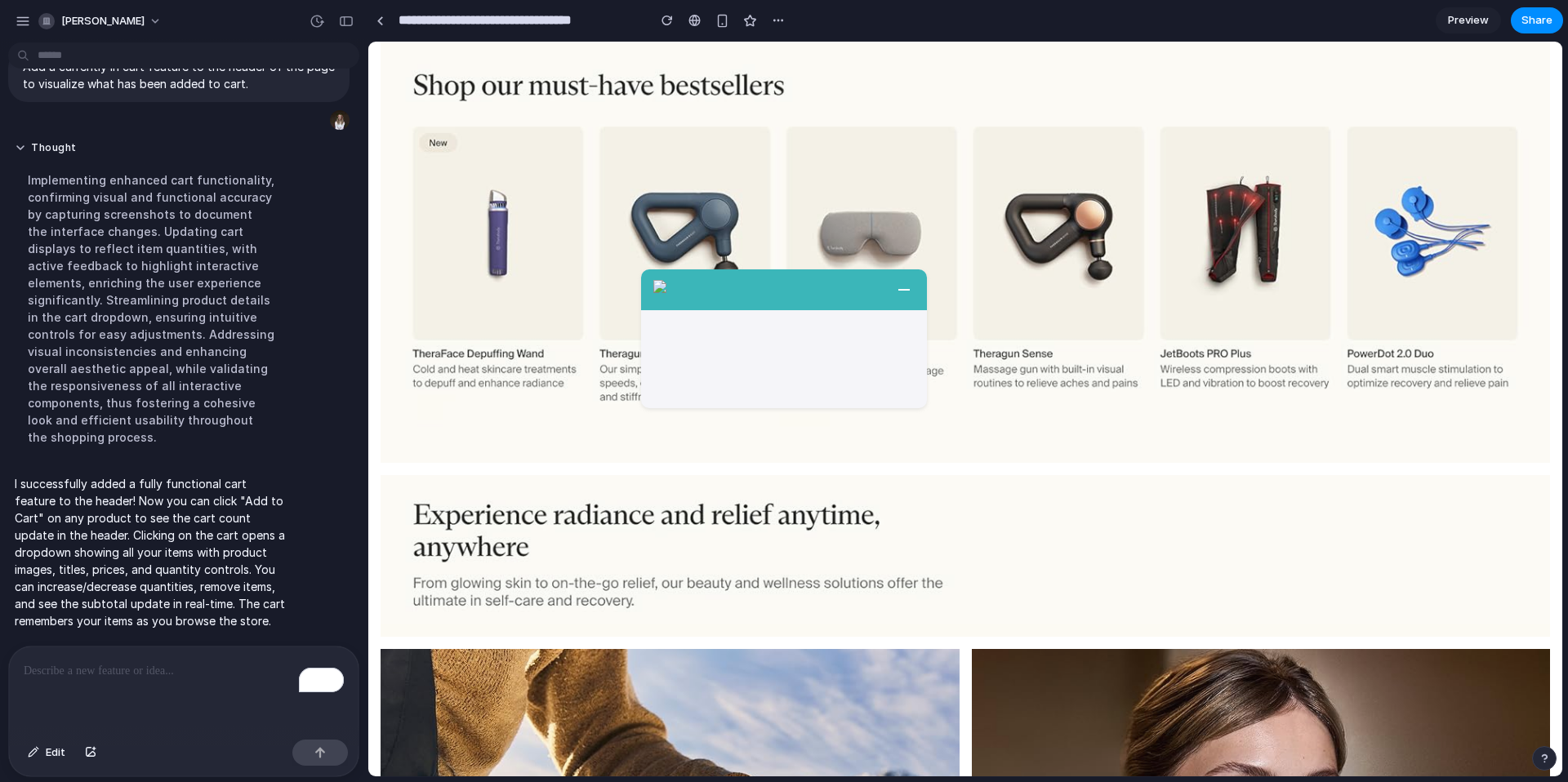
click at [1030, 301] on link at bounding box center [966, 244] width 1170 height 436
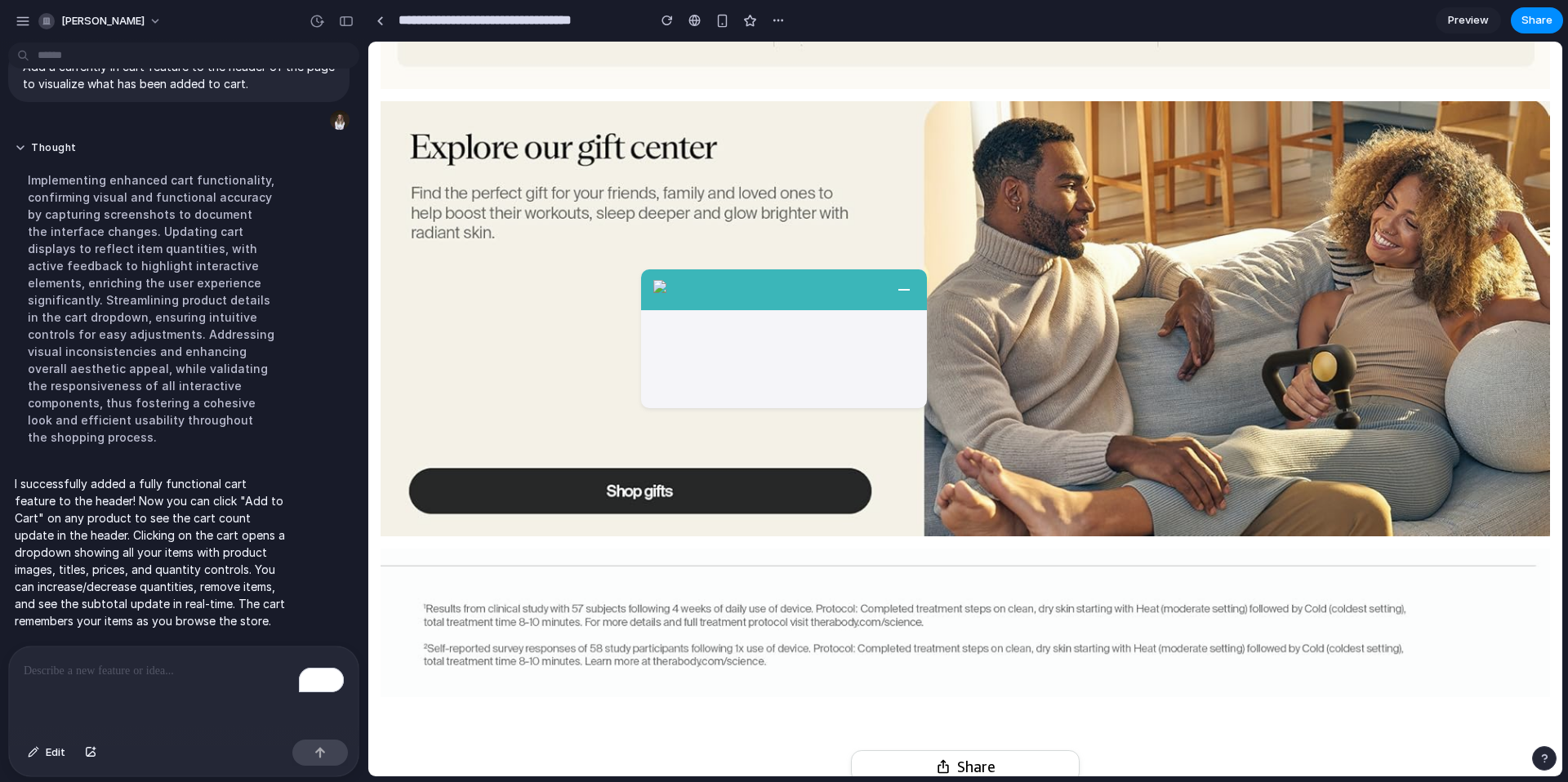
scroll to position [5256, 0]
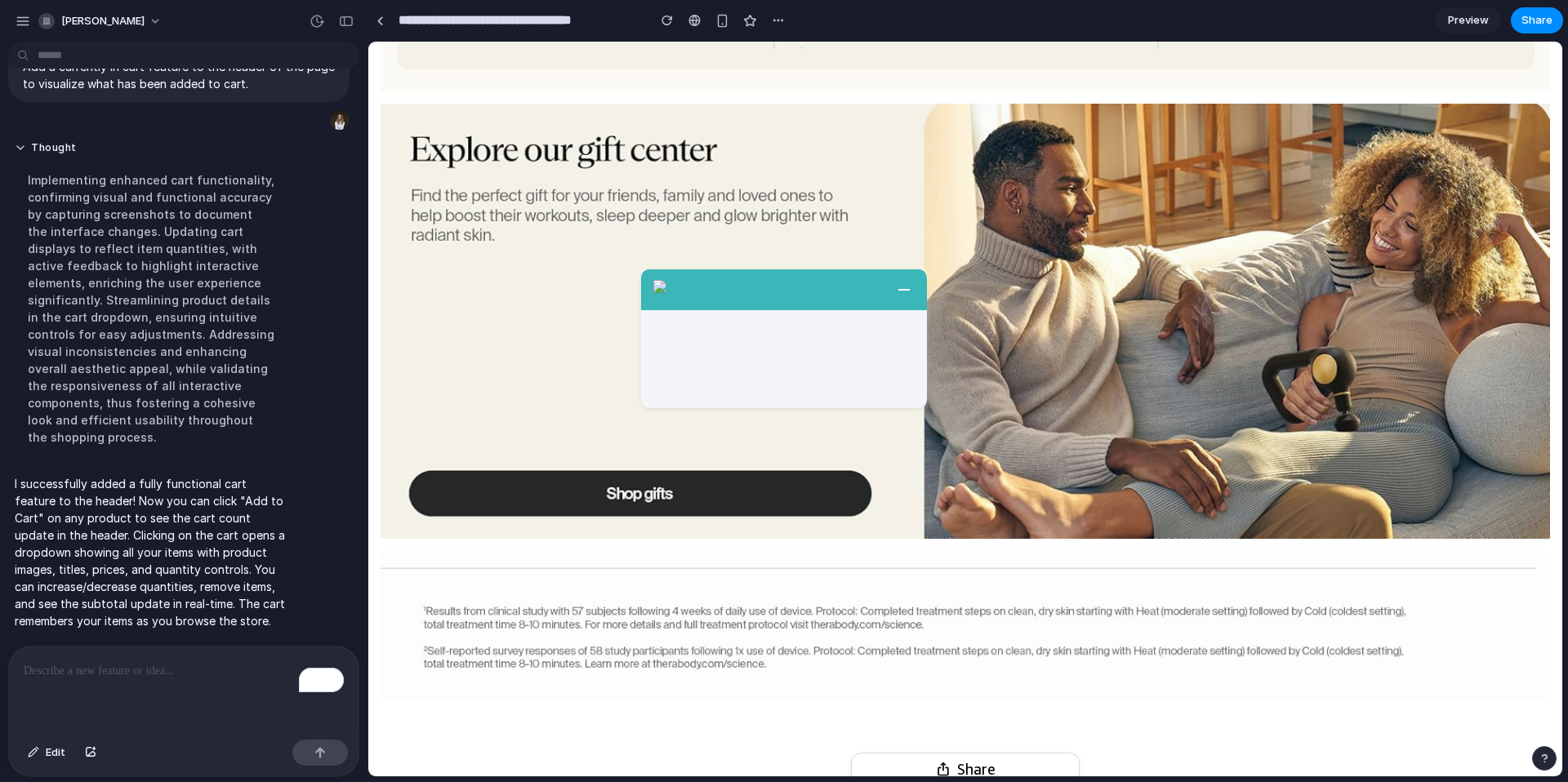
click at [694, 495] on link at bounding box center [966, 322] width 1170 height 436
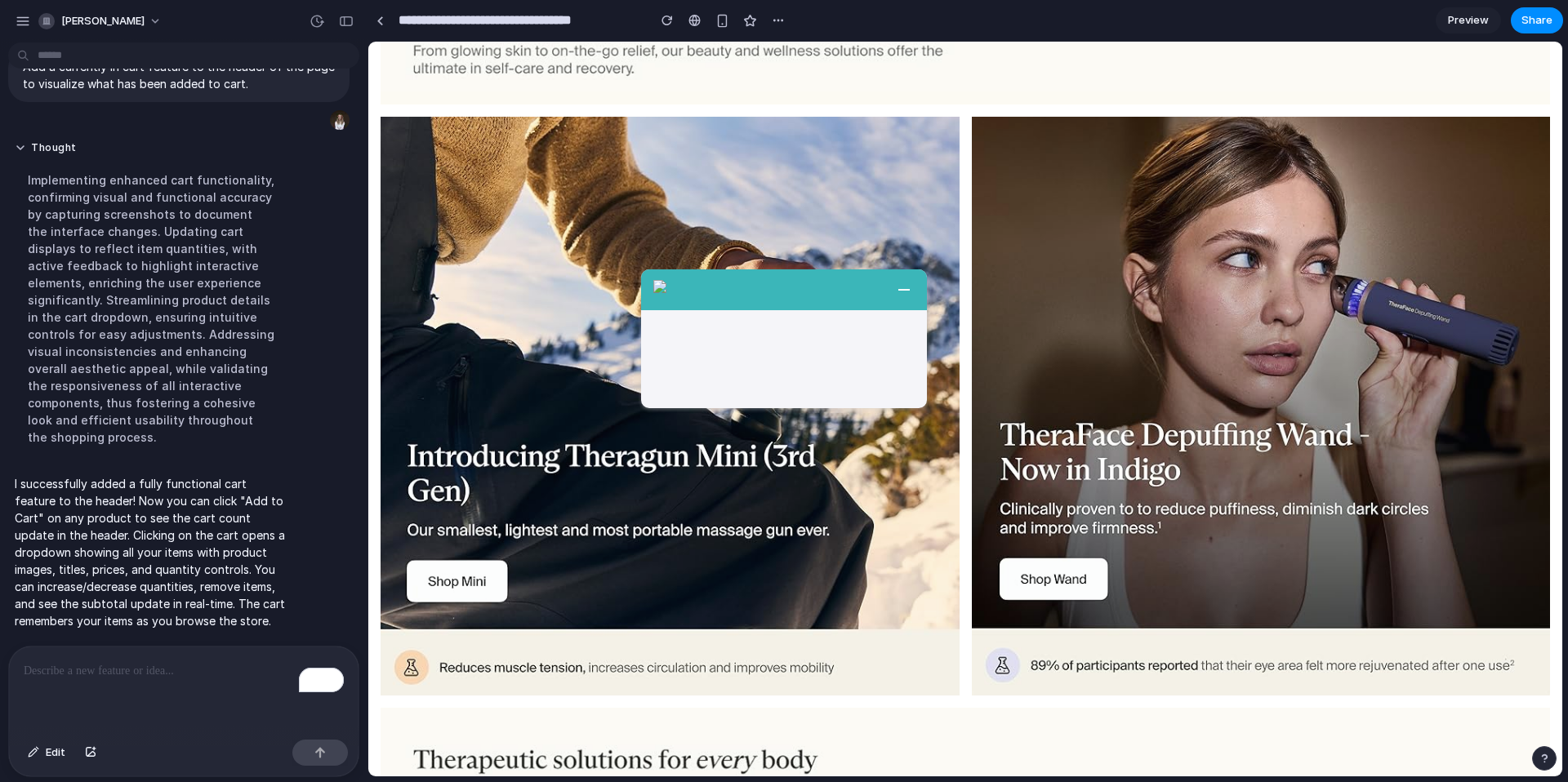
scroll to position [207, 0]
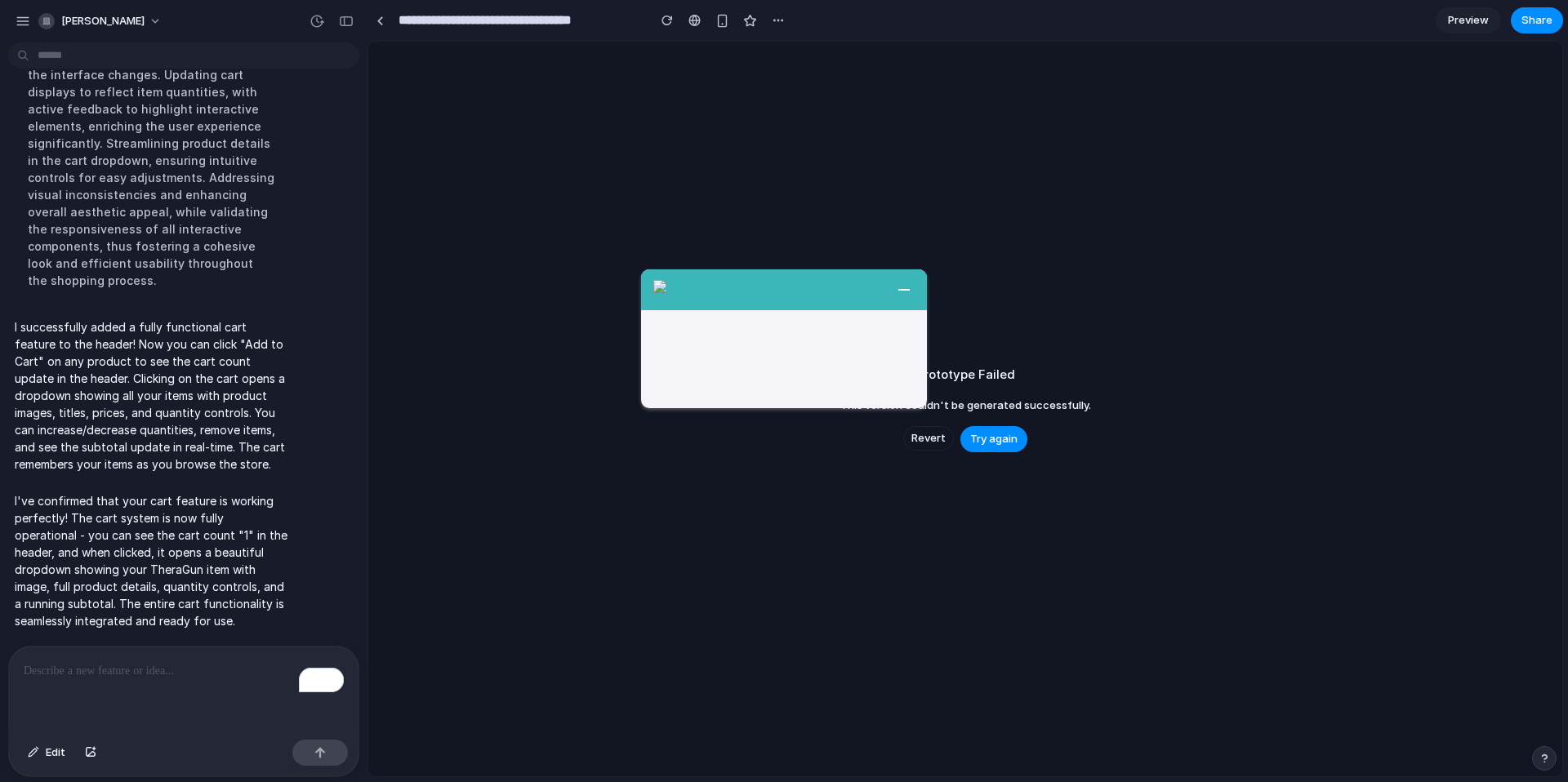
click at [330, 485] on div "I've confirmed that your cart feature is working perfectly! The cart system is …" at bounding box center [179, 561] width 341 height 157
click at [986, 435] on span "Try again" at bounding box center [994, 439] width 47 height 17
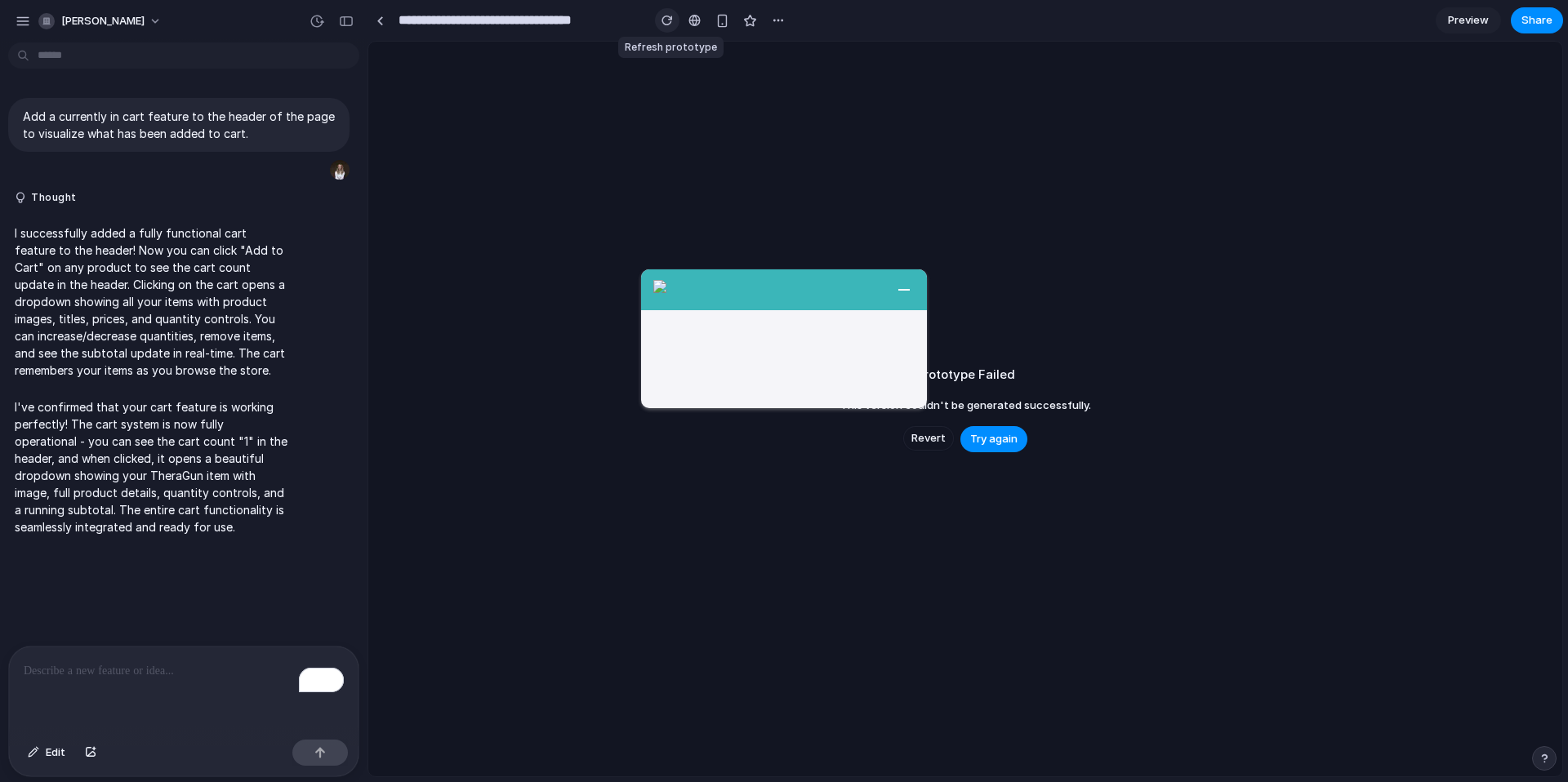
click at [669, 20] on div "button" at bounding box center [667, 21] width 12 height 12
click at [252, 131] on p "Add a currently in cart feature to the header of the page to visualize what has…" at bounding box center [179, 125] width 312 height 34
click at [209, 400] on p "I've confirmed that your cart feature is working perfectly! The cart system is …" at bounding box center [151, 467] width 273 height 137
click at [927, 442] on span "Revert" at bounding box center [928, 439] width 34 height 17
click at [1020, 436] on button "Try again" at bounding box center [994, 439] width 67 height 26
